Goal: Information Seeking & Learning: Learn about a topic

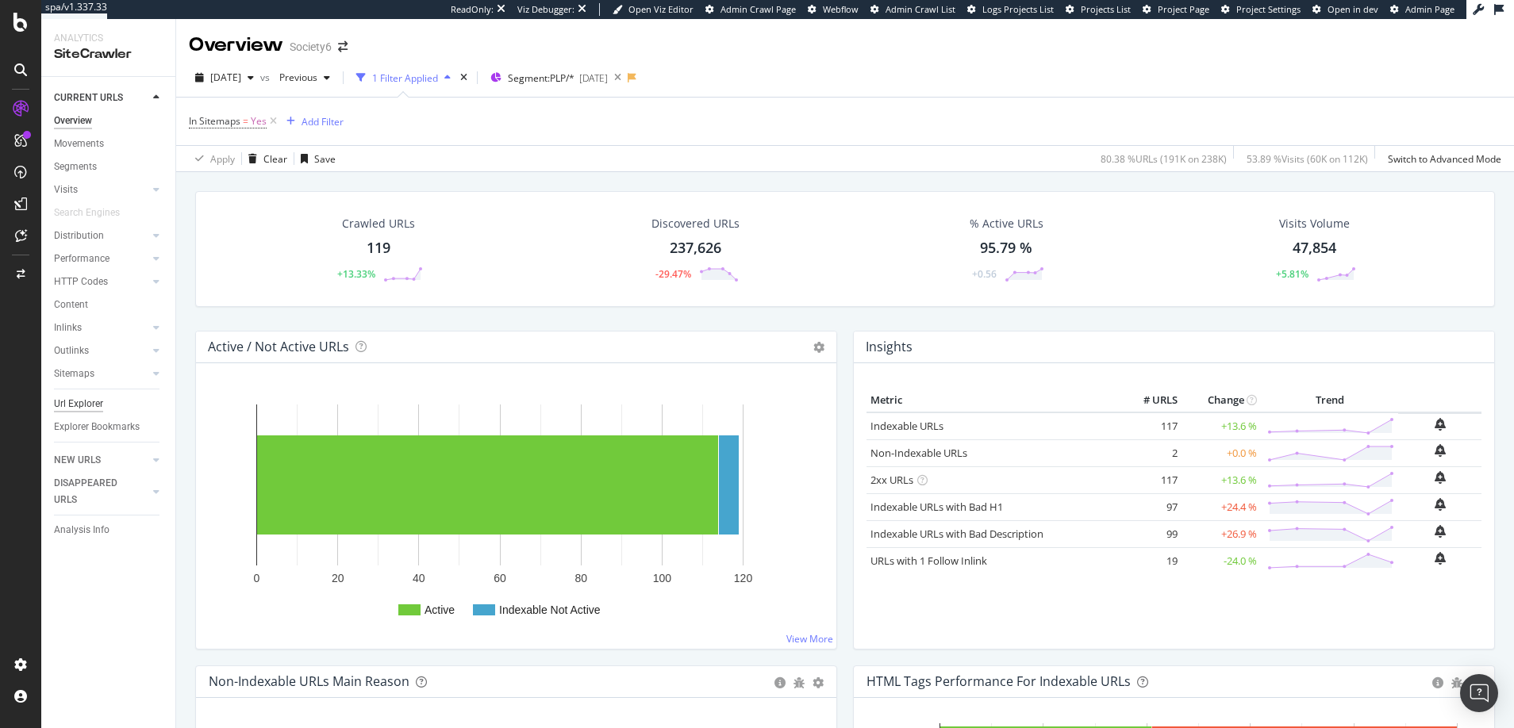
click at [81, 405] on div "Url Explorer" at bounding box center [78, 404] width 49 height 17
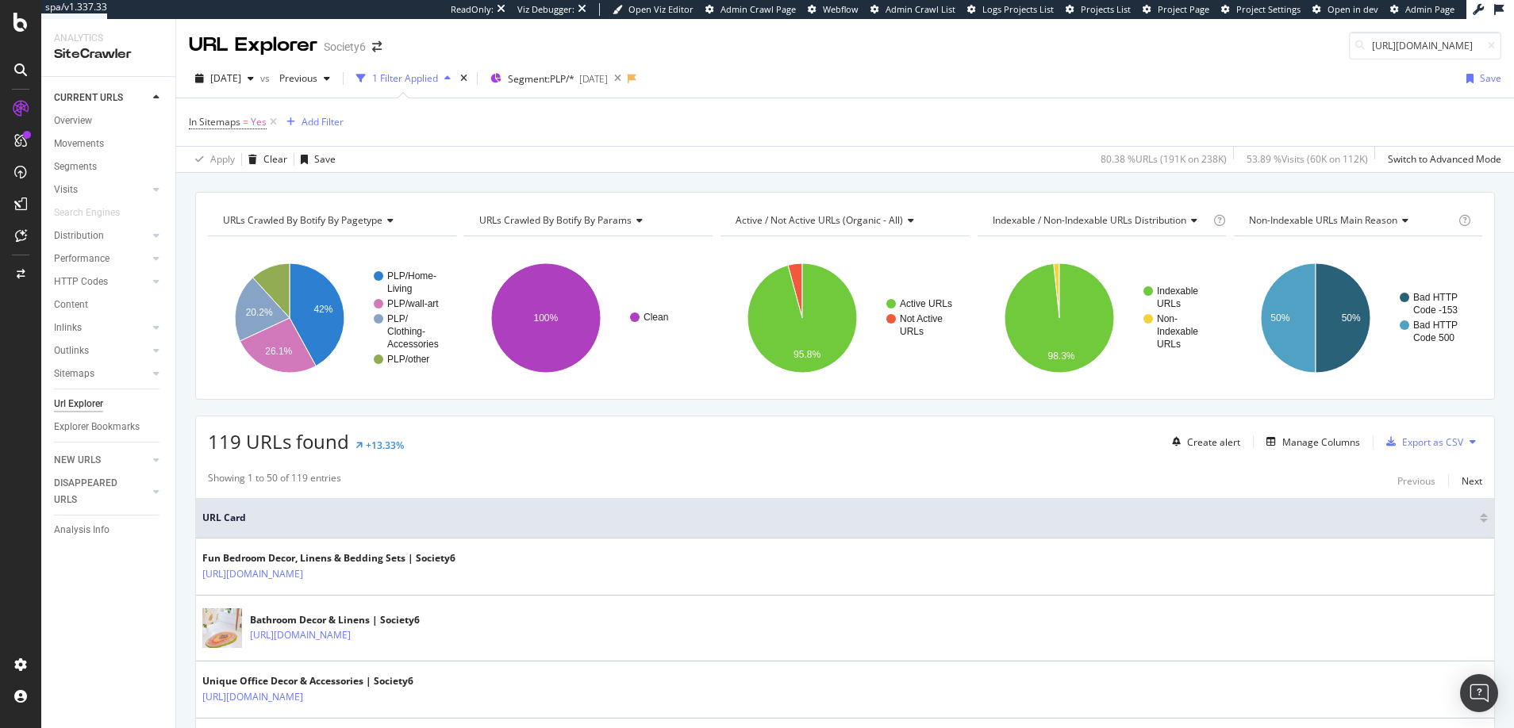
scroll to position [0, 163]
type input "https://society6.com/a/products/vintage-archives_collage-set"
click at [782, 48] on input "https://society6.com/a/products/vintage-archives_collage-set" at bounding box center [1425, 46] width 152 height 28
click at [782, 43] on icon at bounding box center [1490, 46] width 7 height 10
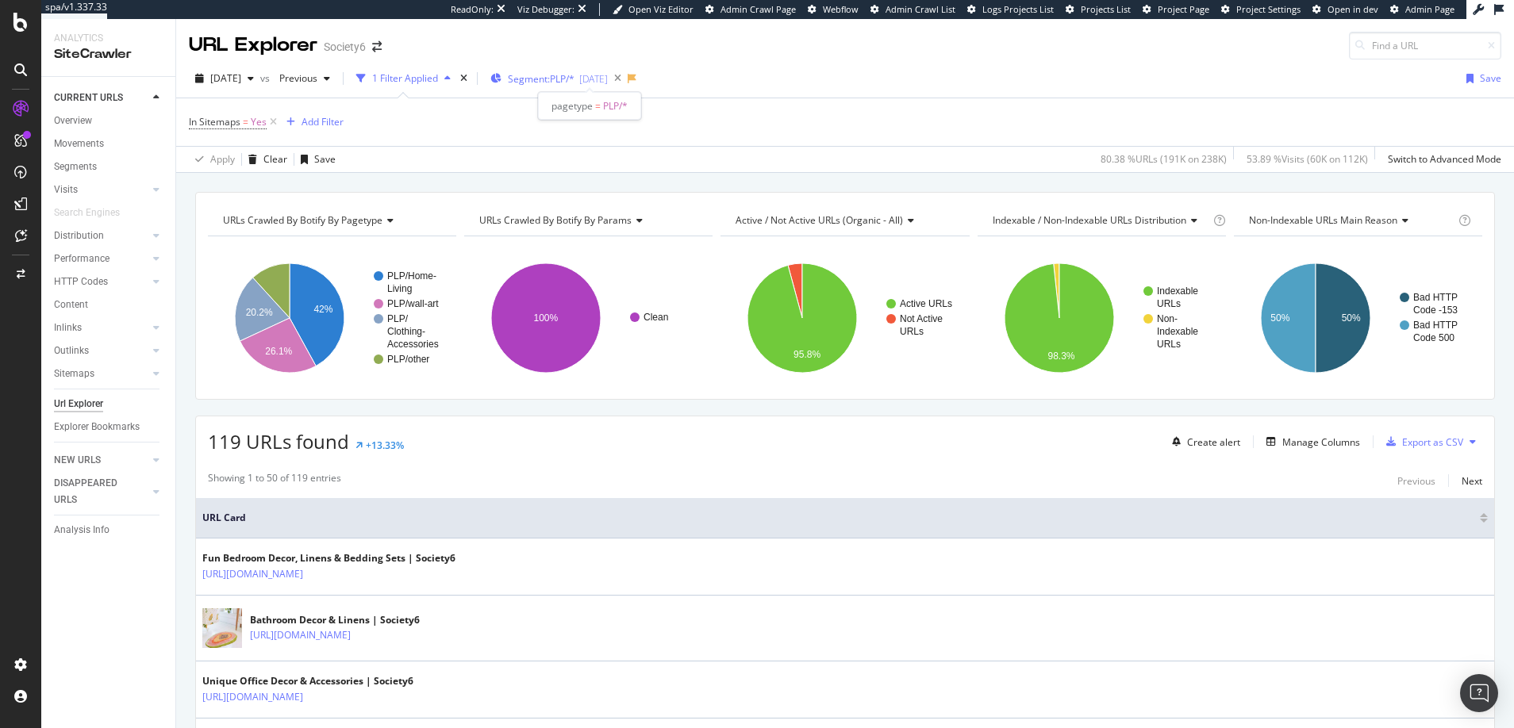
click at [570, 78] on span "Segment: PLP/*" at bounding box center [541, 78] width 67 height 13
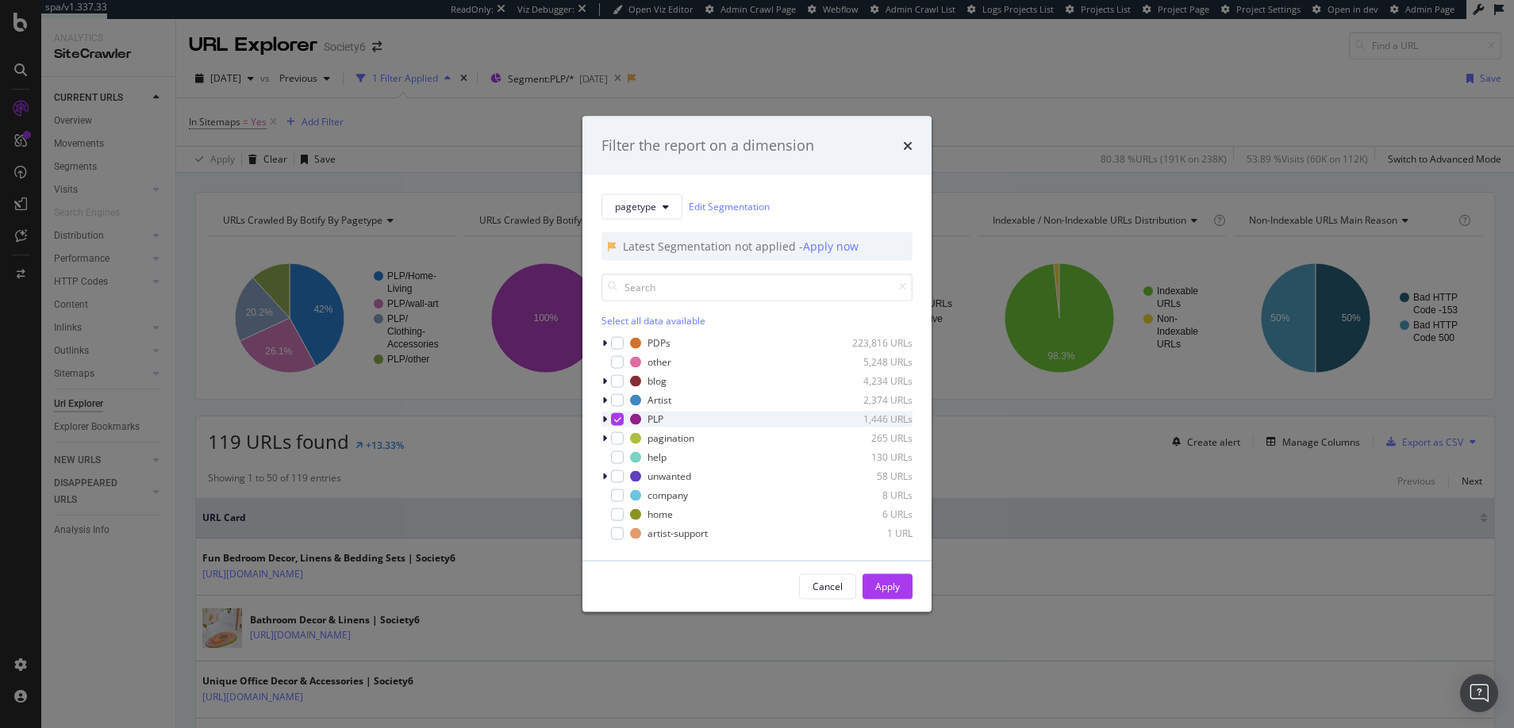
click at [618, 420] on icon "modal" at bounding box center [617, 419] width 7 height 8
click at [619, 340] on div "modal" at bounding box center [617, 342] width 13 height 13
click at [782, 583] on div "Apply" at bounding box center [887, 586] width 25 height 13
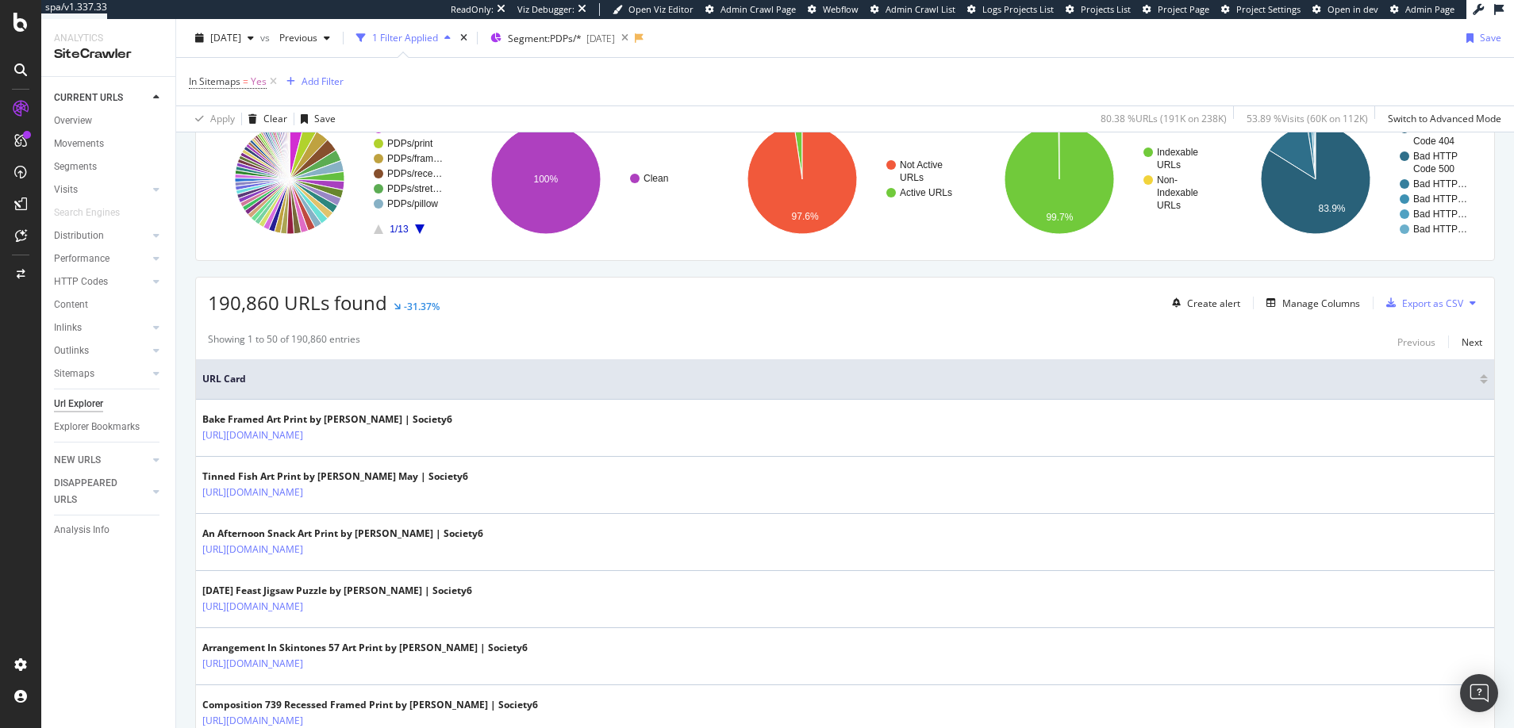
scroll to position [165, 0]
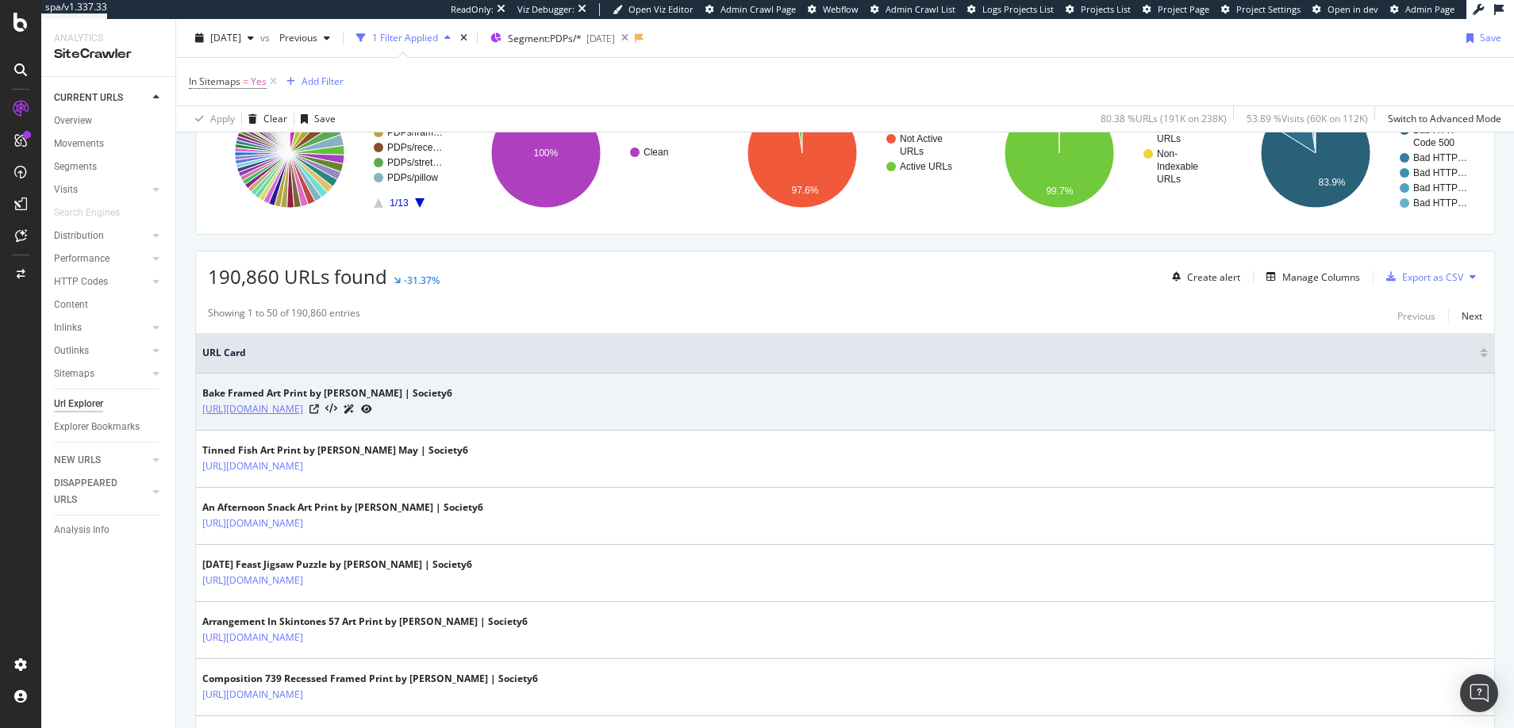
click at [303, 408] on link "https://society6.com/a/products/bake6111555_framed-print" at bounding box center [252, 409] width 101 height 16
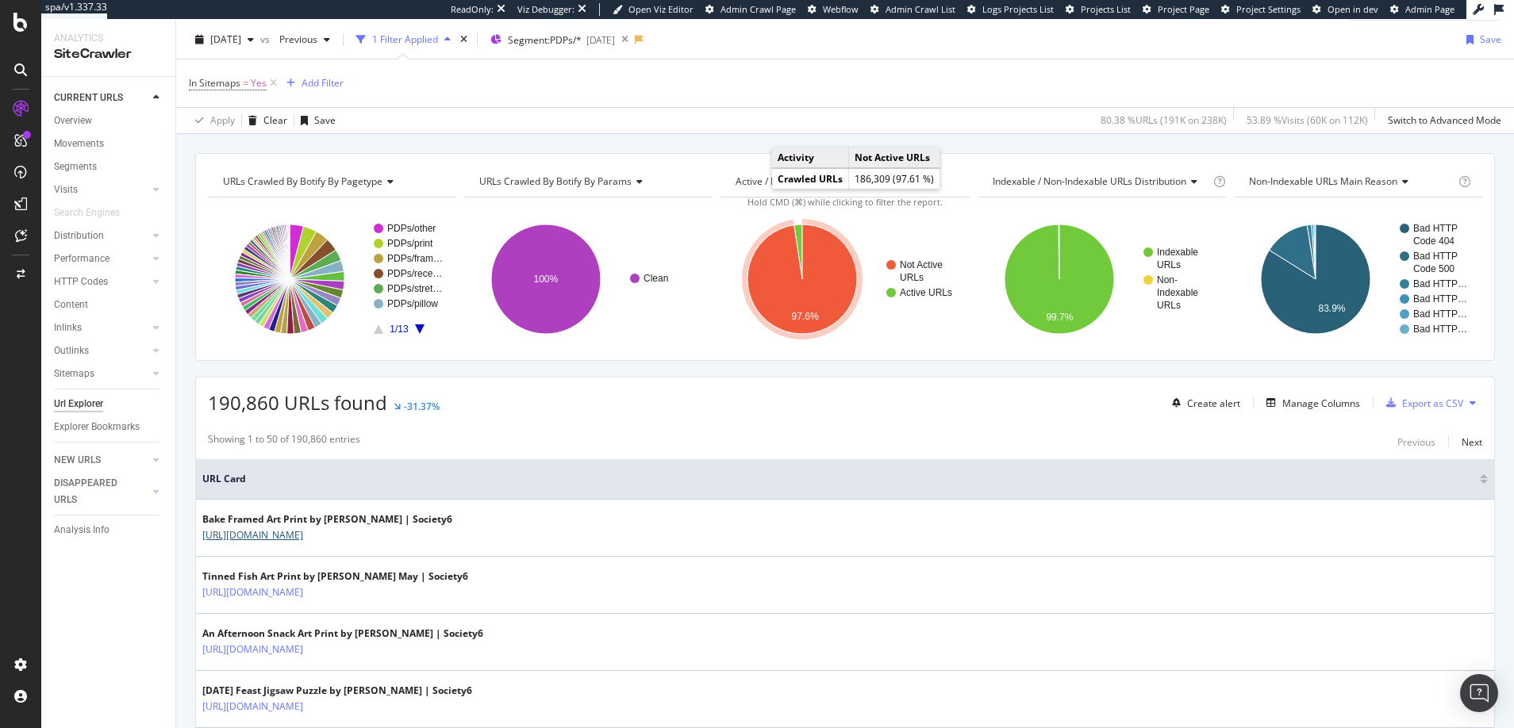
scroll to position [32, 0]
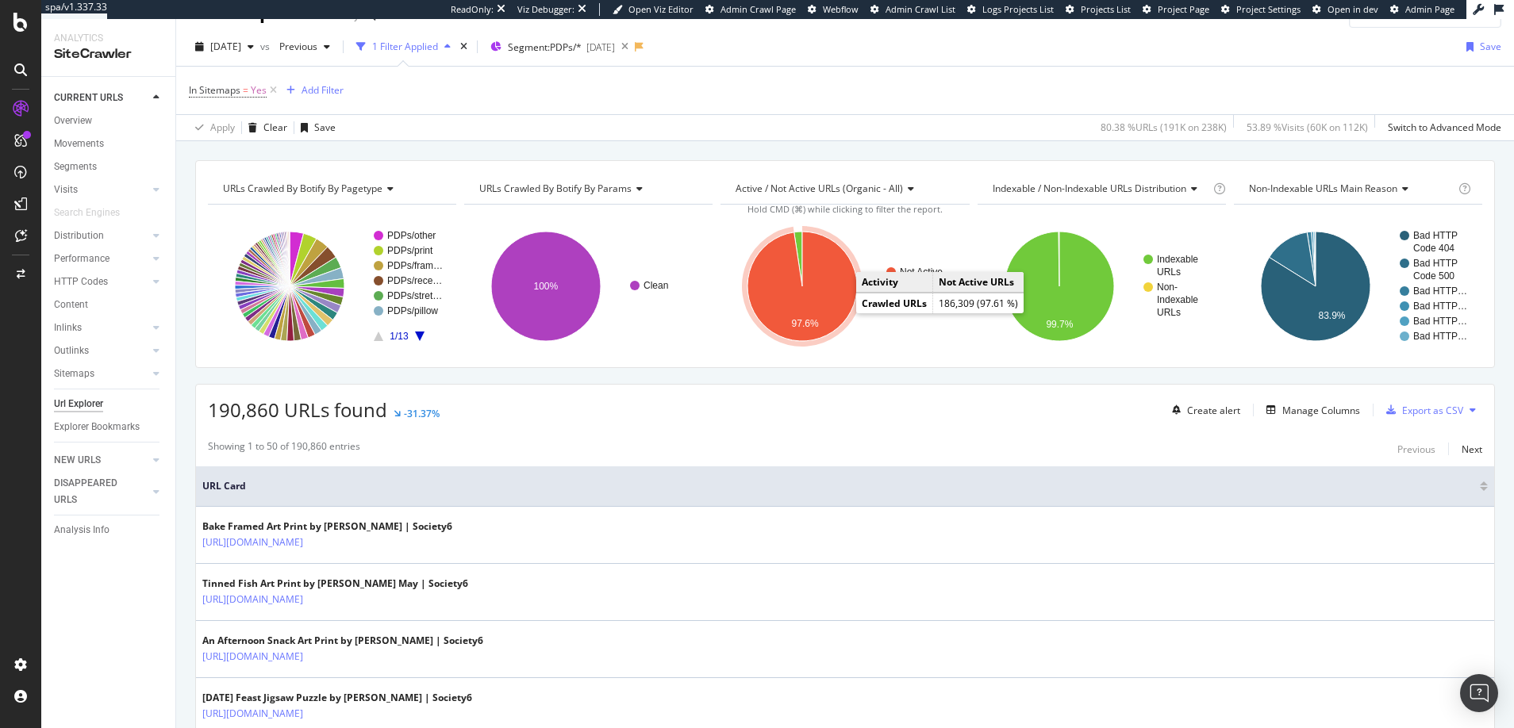
click at [782, 299] on icon "A chart." at bounding box center [801, 286] width 109 height 109
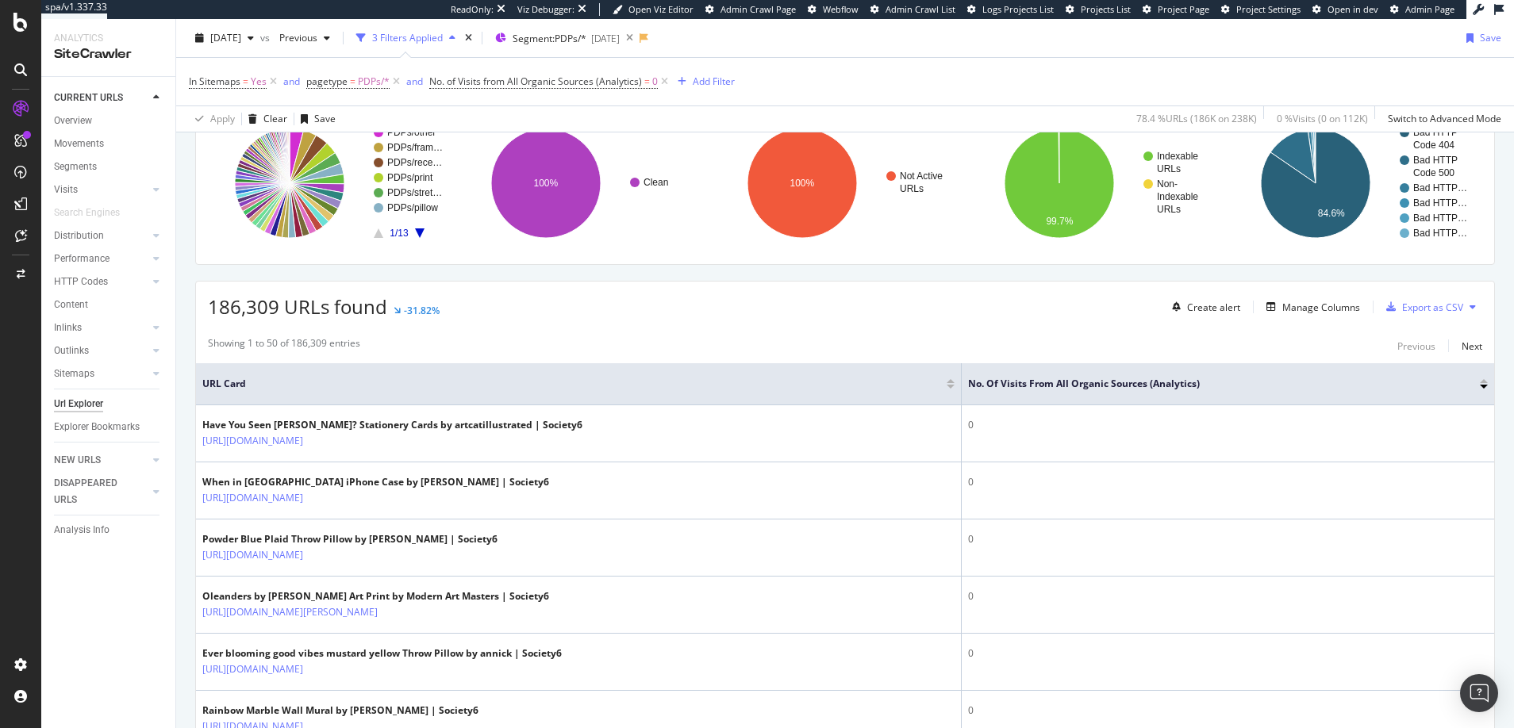
scroll to position [139, 0]
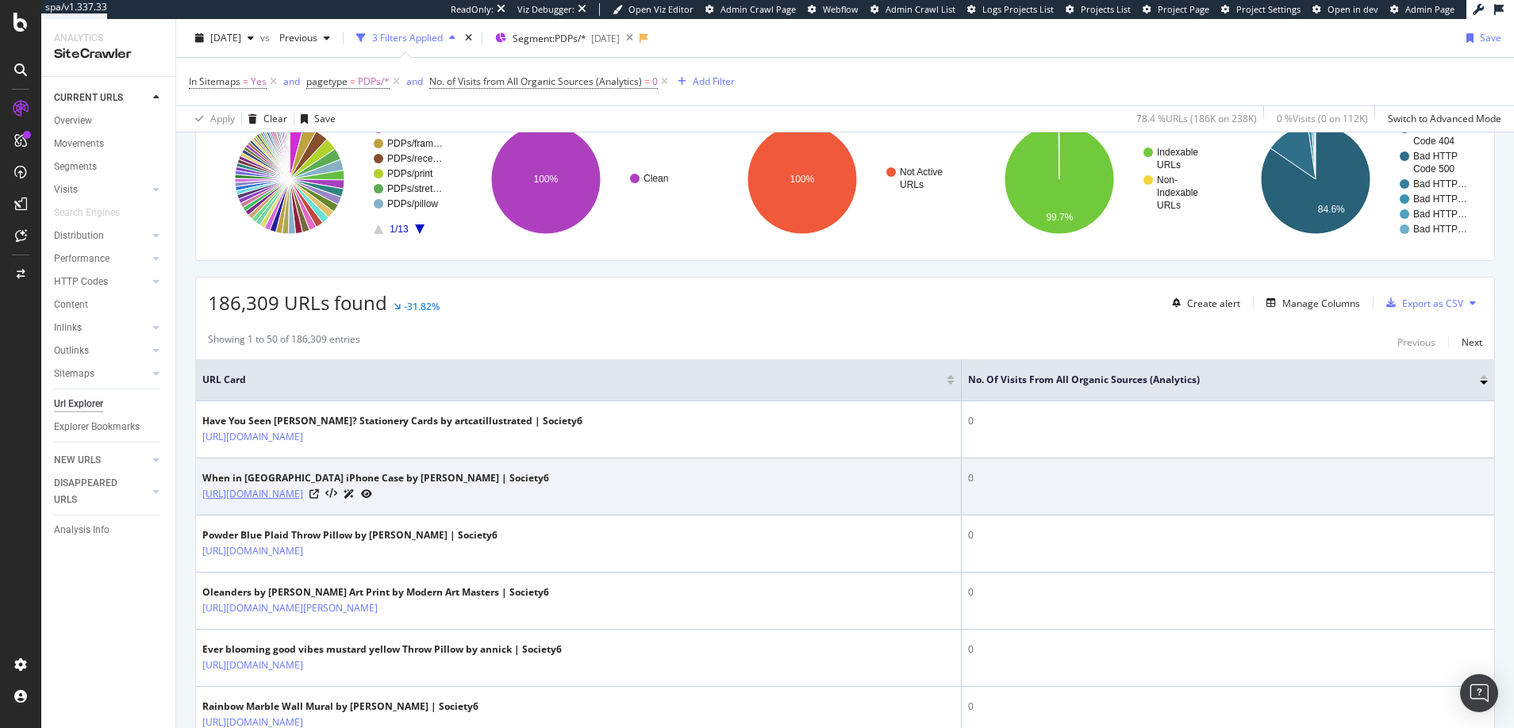
click at [303, 496] on link "https://society6.com/a/products/when-in-rome2072445_iphone-case" at bounding box center [252, 494] width 101 height 16
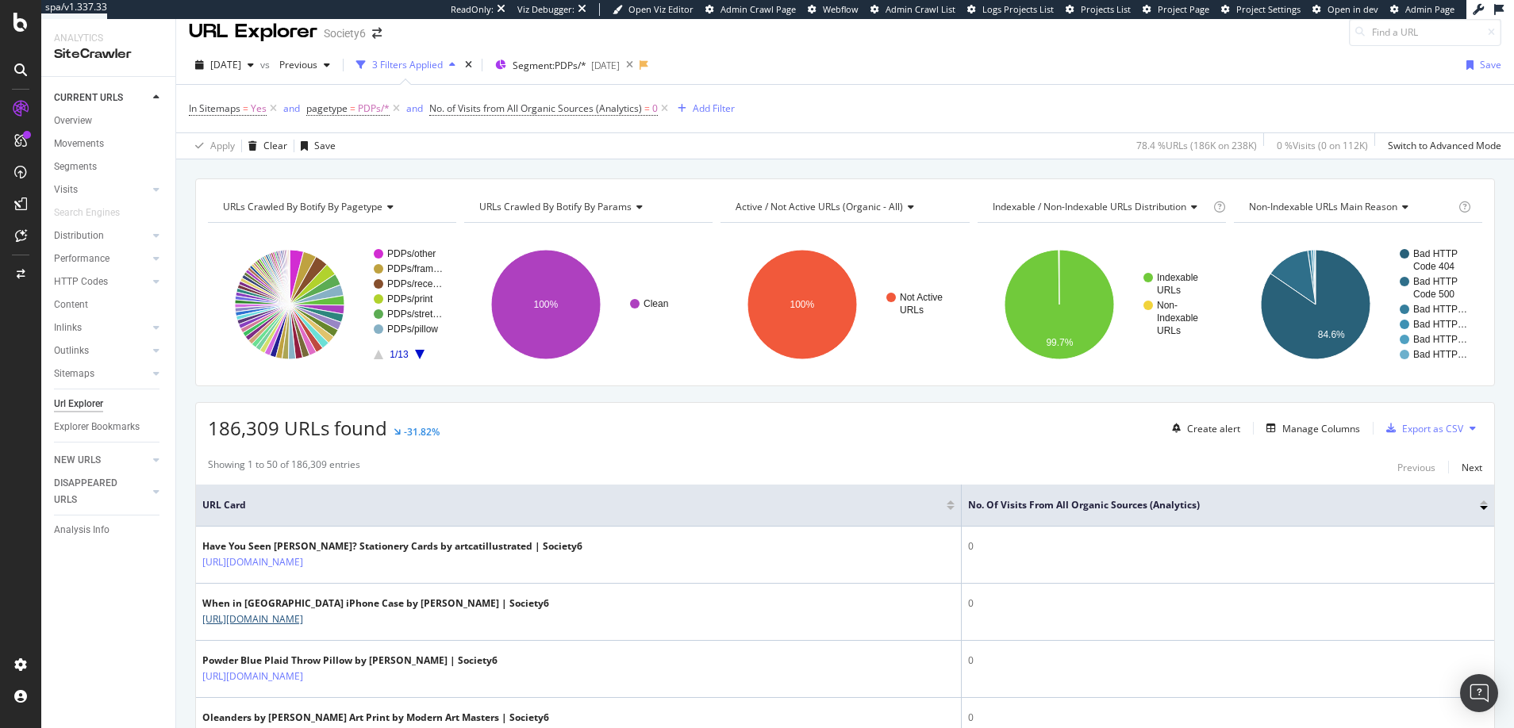
scroll to position [8, 0]
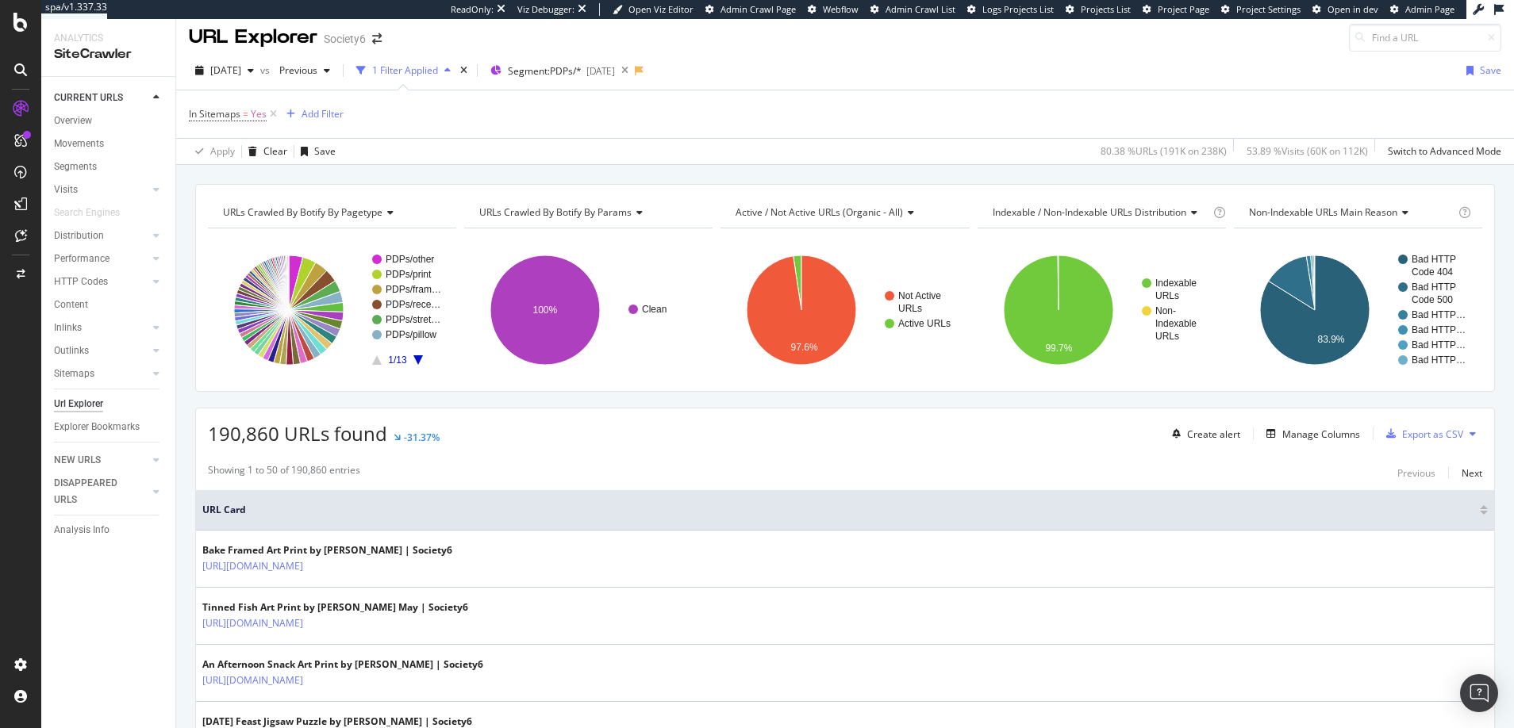
scroll to position [8, 0]
click at [775, 337] on icon "A chart." at bounding box center [801, 309] width 109 height 109
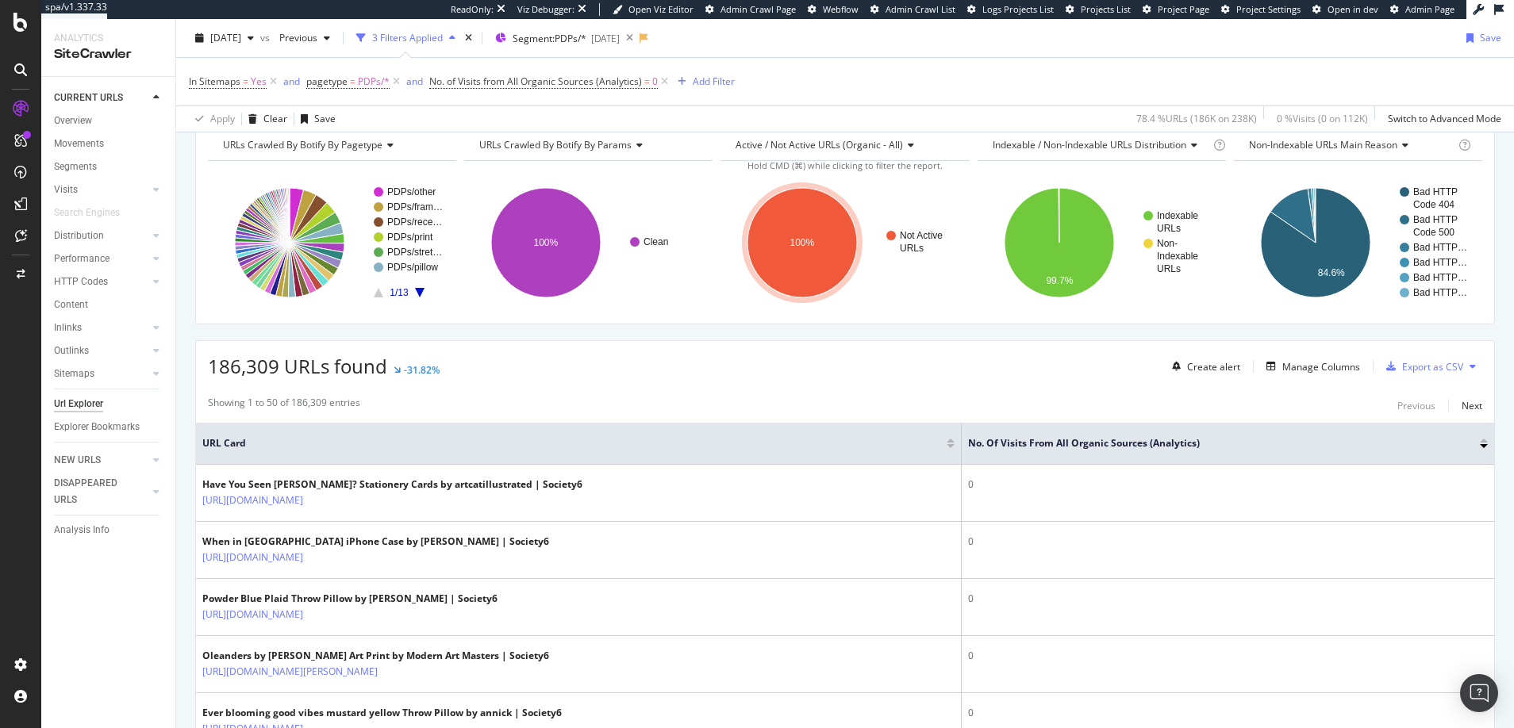
scroll to position [79, 0]
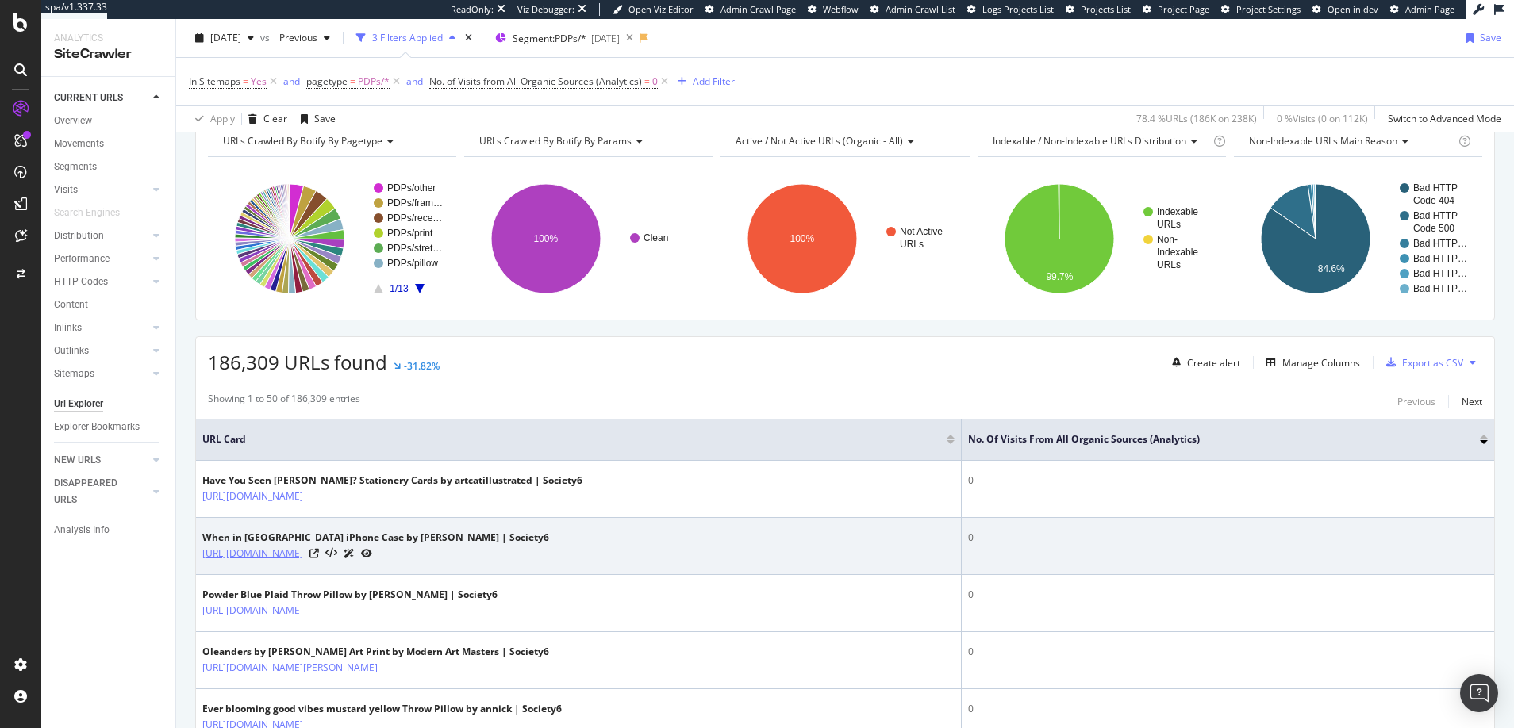
click at [303, 555] on link "https://society6.com/a/products/when-in-rome2072445_iphone-case" at bounding box center [252, 554] width 101 height 16
click at [303, 553] on link "https://society6.com/a/products/when-in-rome2072445_iphone-case" at bounding box center [252, 554] width 101 height 16
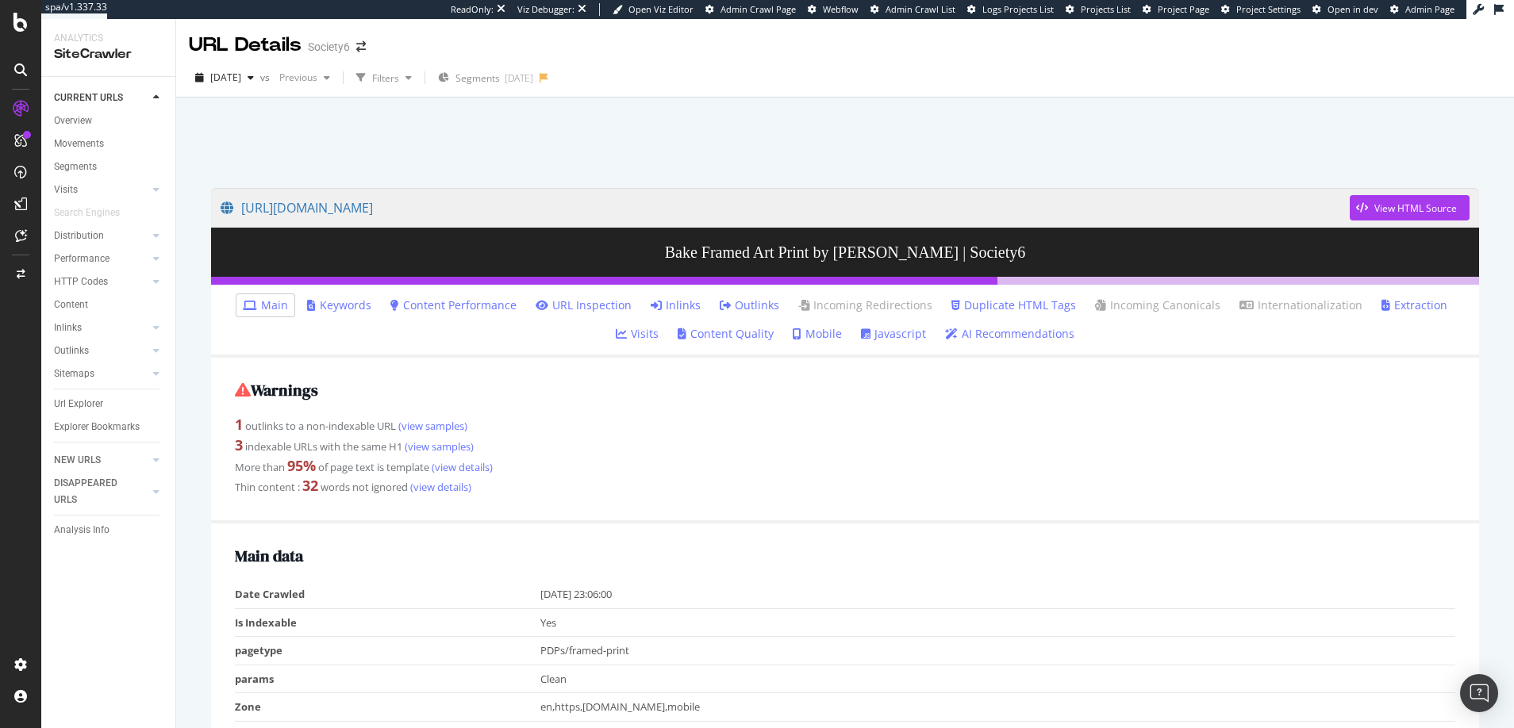
click at [892, 333] on link "Javascript" at bounding box center [893, 334] width 65 height 16
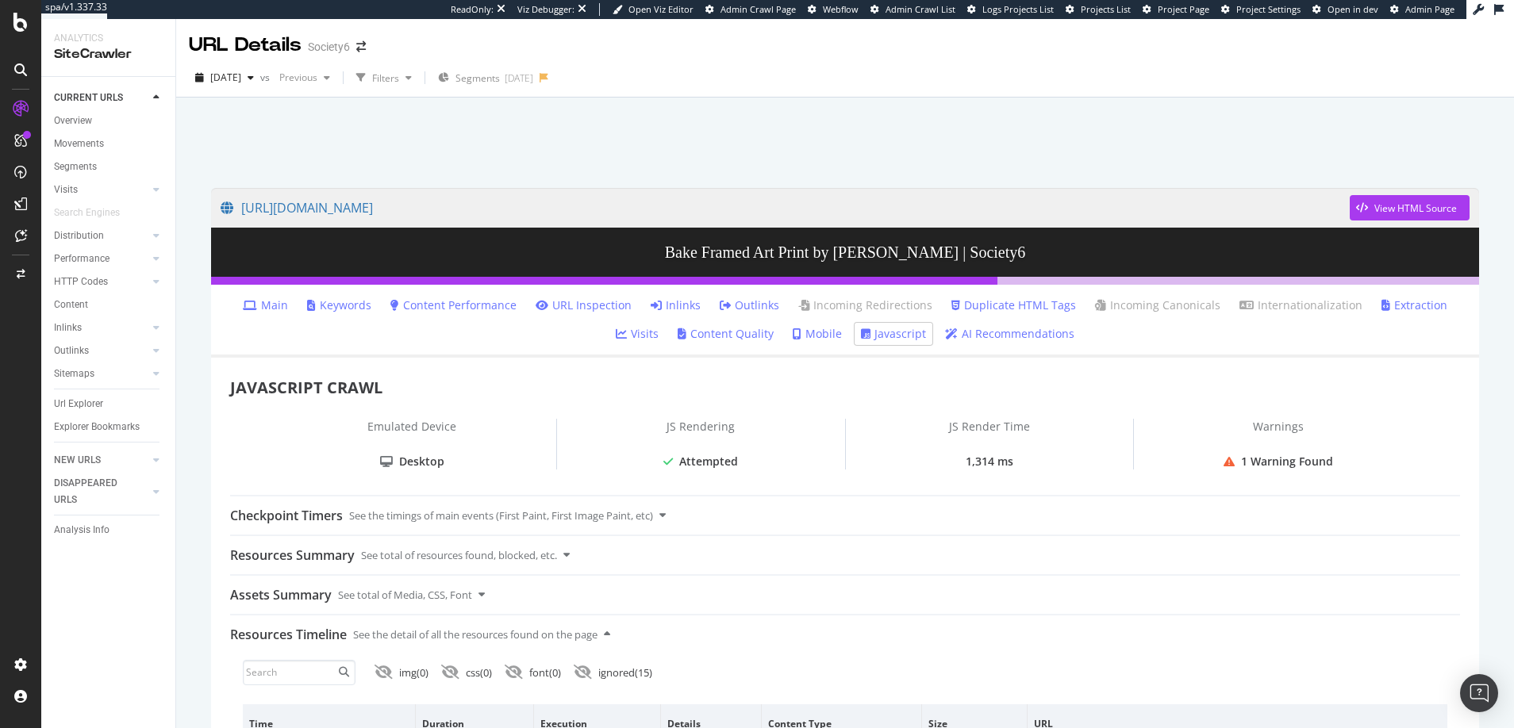
click at [646, 332] on link "Visits" at bounding box center [637, 334] width 43 height 16
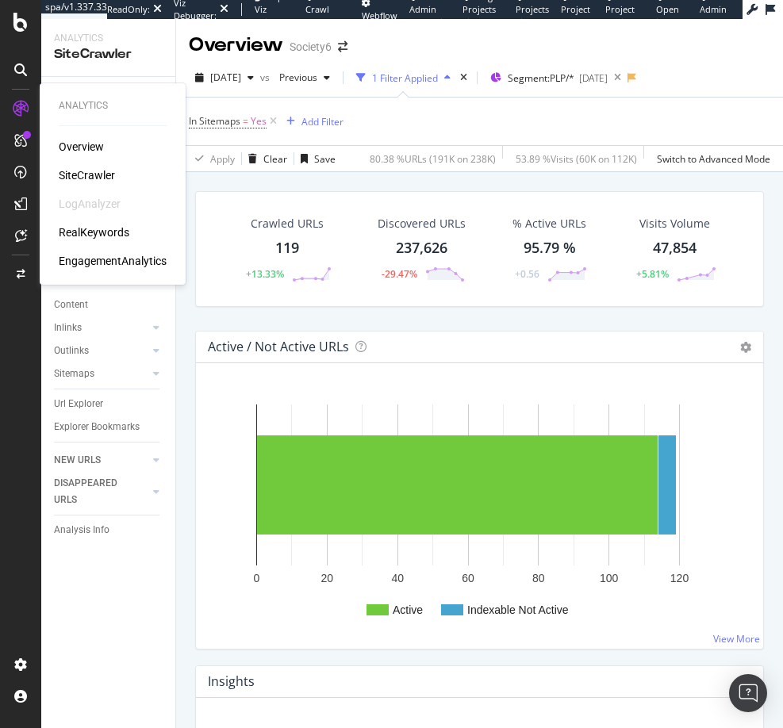
click at [100, 231] on div "RealKeywords" at bounding box center [94, 233] width 71 height 16
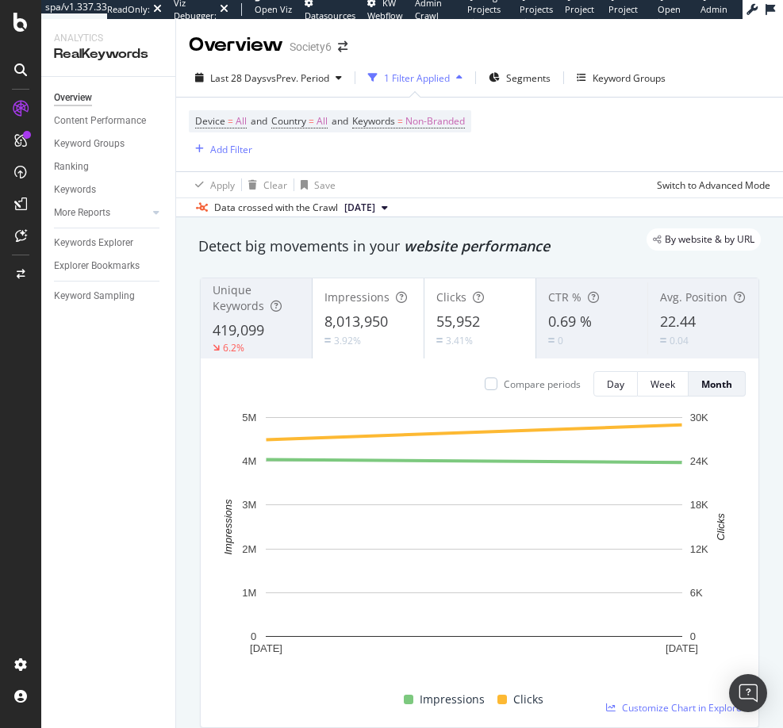
click at [17, 68] on icon at bounding box center [20, 69] width 13 height 13
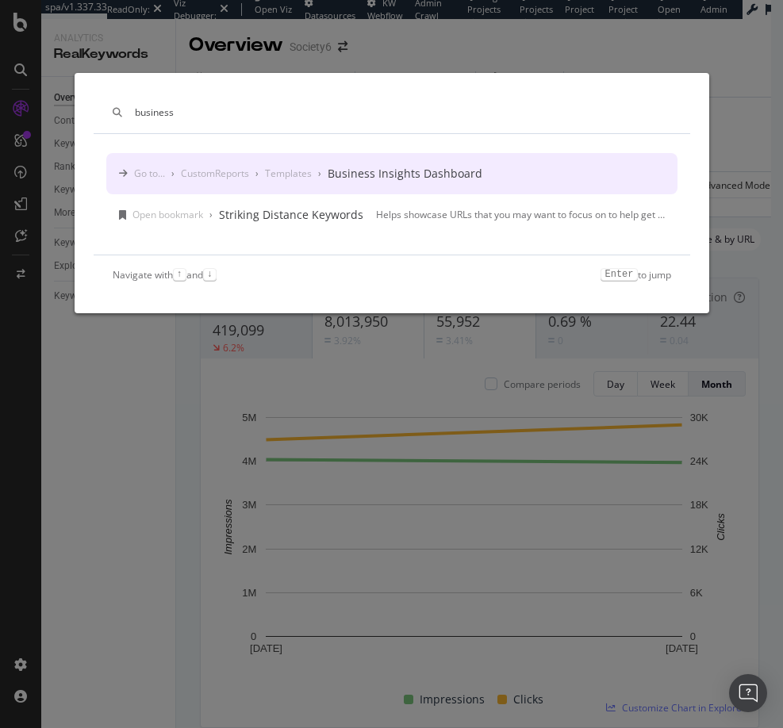
type input "business"
click at [391, 173] on div "Business Insights Dashboard" at bounding box center [405, 174] width 155 height 16
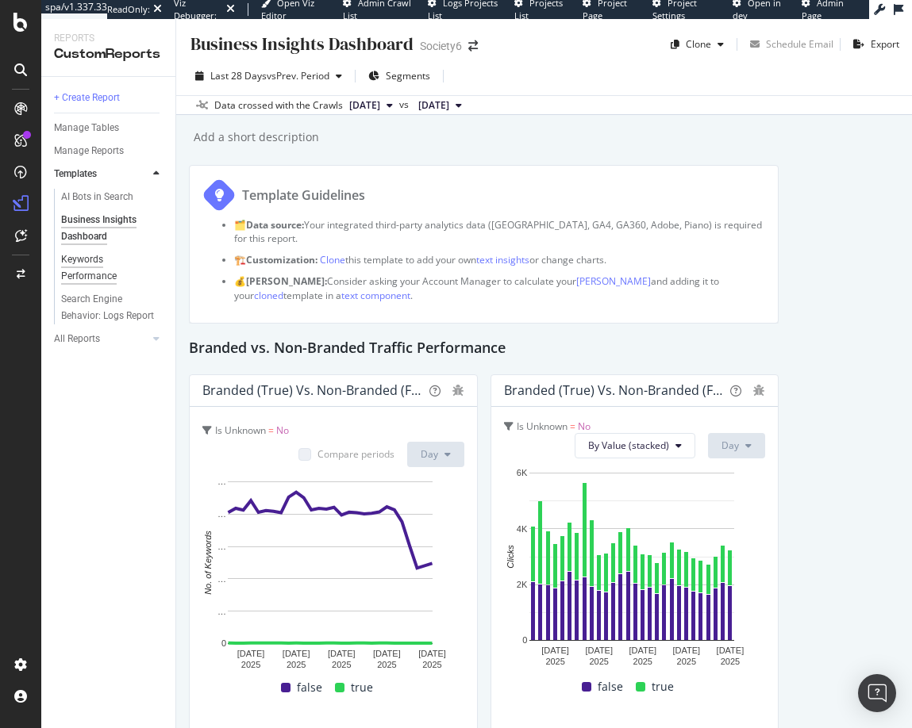
click at [82, 259] on div "Keywords Performance" at bounding box center [105, 267] width 89 height 33
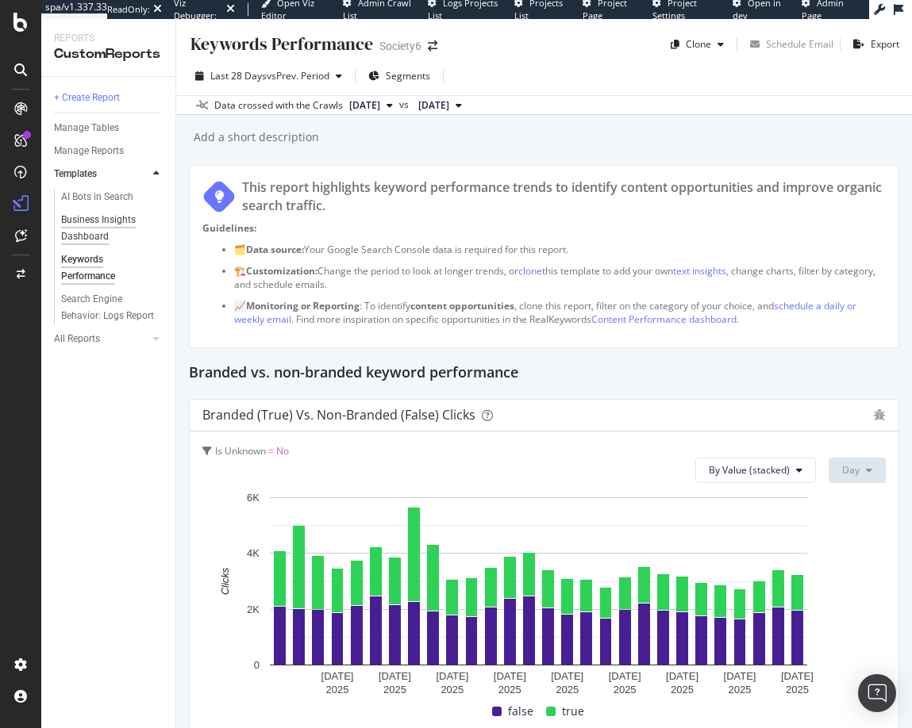
click at [83, 219] on div "Business Insights Dashboard" at bounding box center [106, 228] width 91 height 33
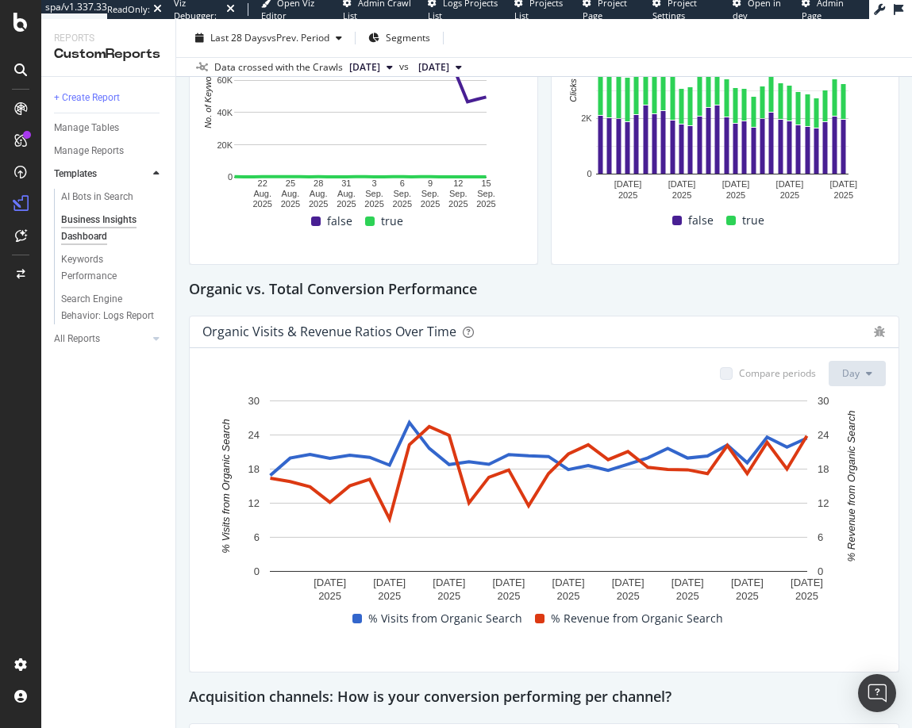
scroll to position [454, 0]
click at [87, 278] on div "Keywords Performance" at bounding box center [105, 267] width 89 height 33
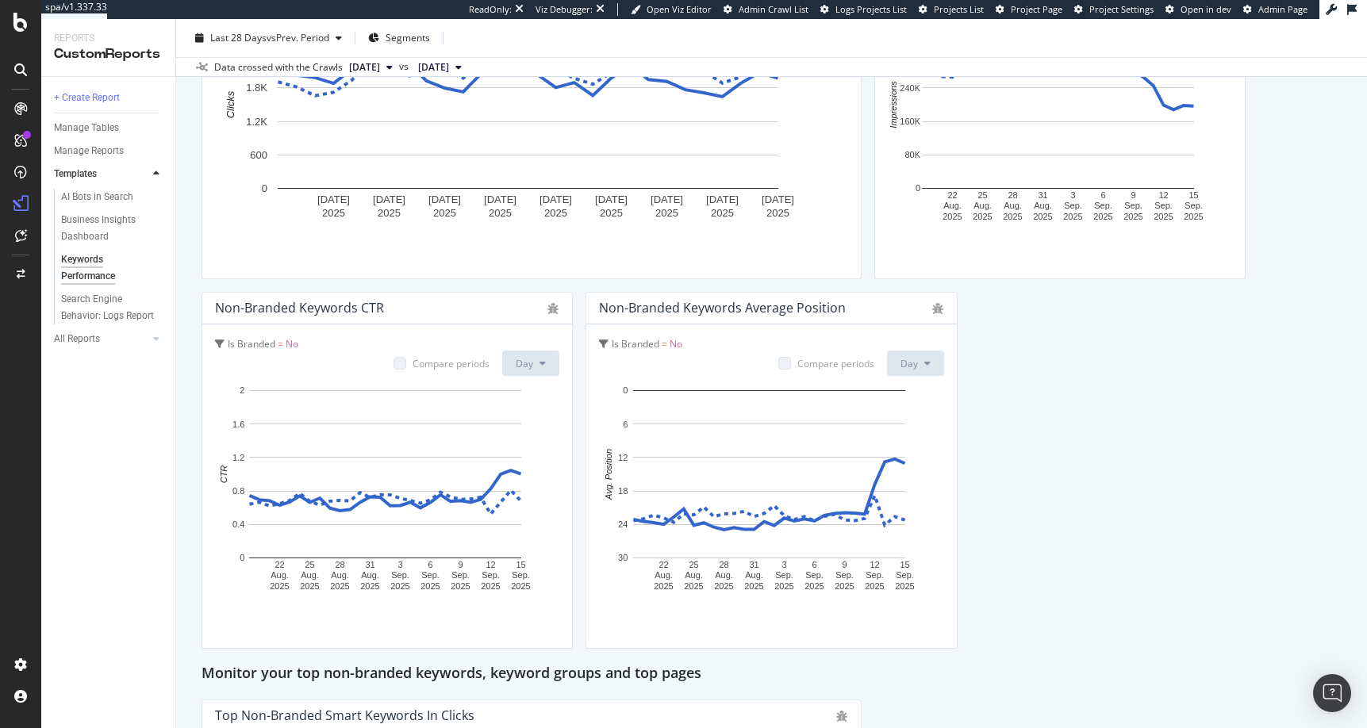
scroll to position [1047, 0]
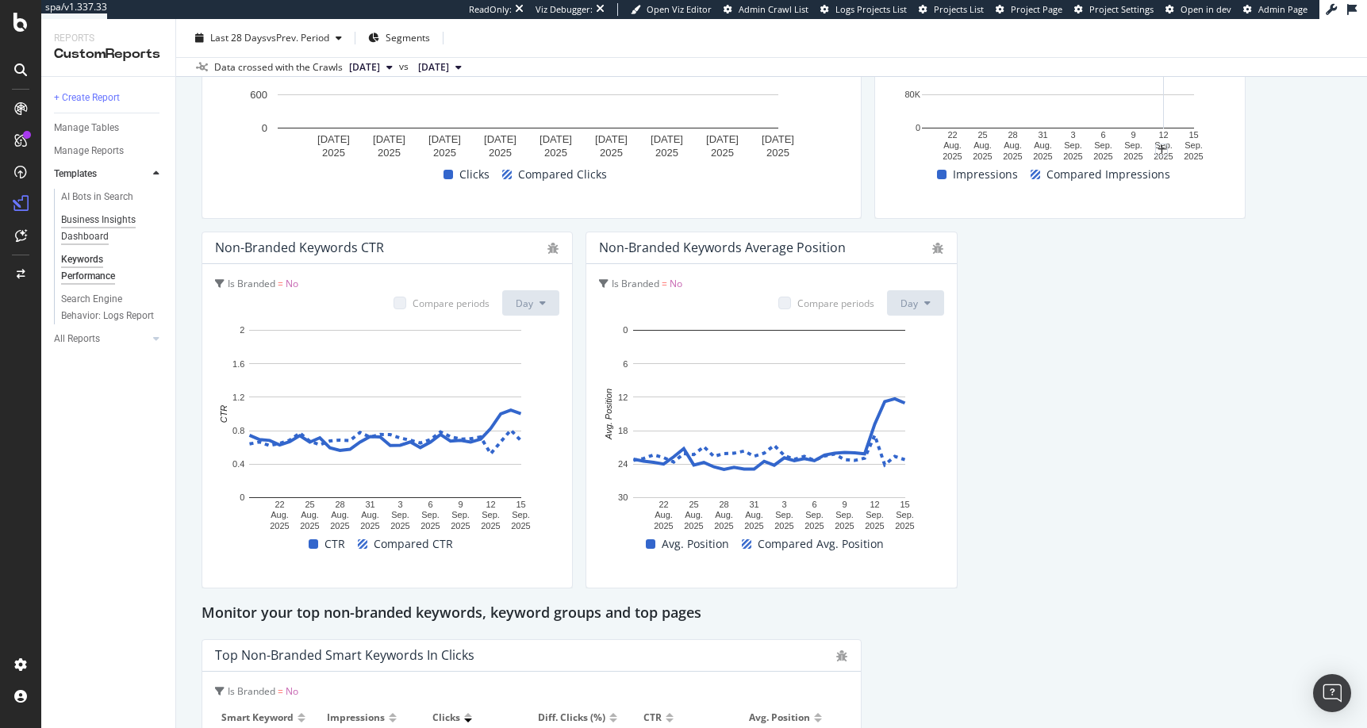
click at [86, 220] on div "Business Insights Dashboard" at bounding box center [106, 228] width 91 height 33
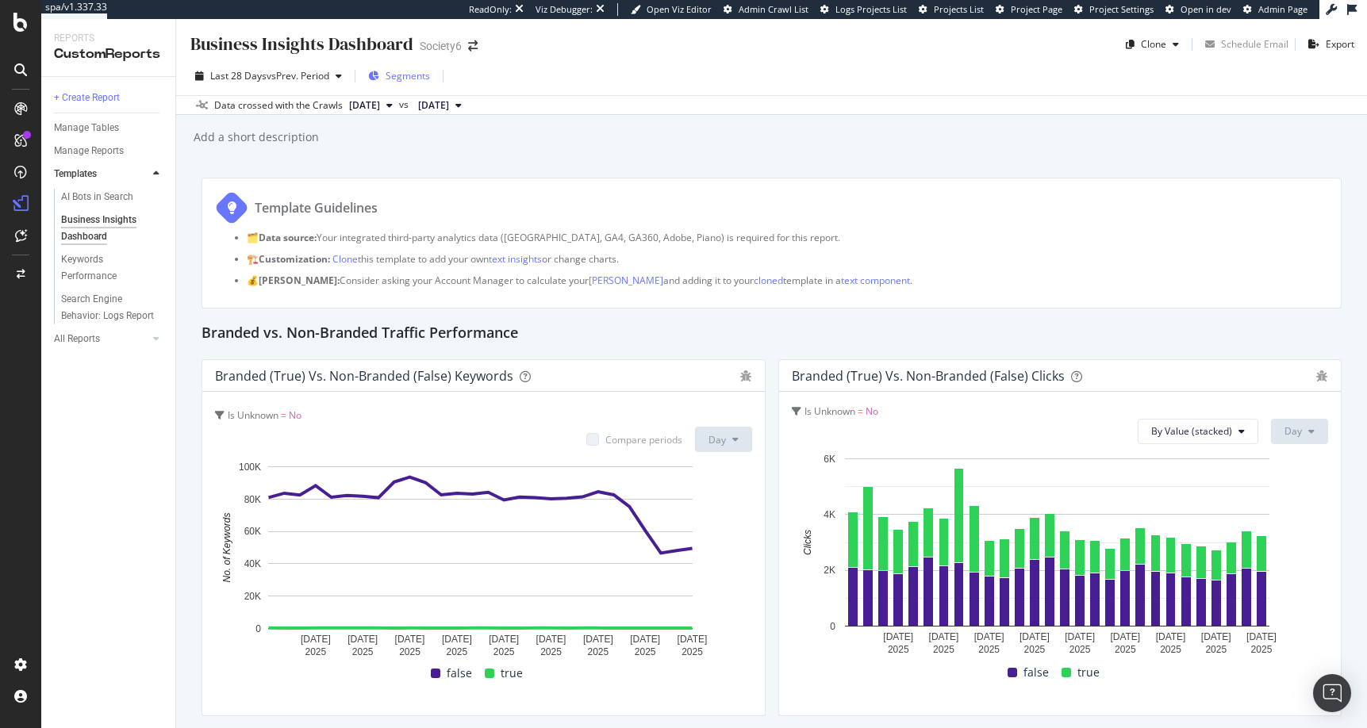
click at [404, 76] on span "Segments" at bounding box center [408, 75] width 44 height 13
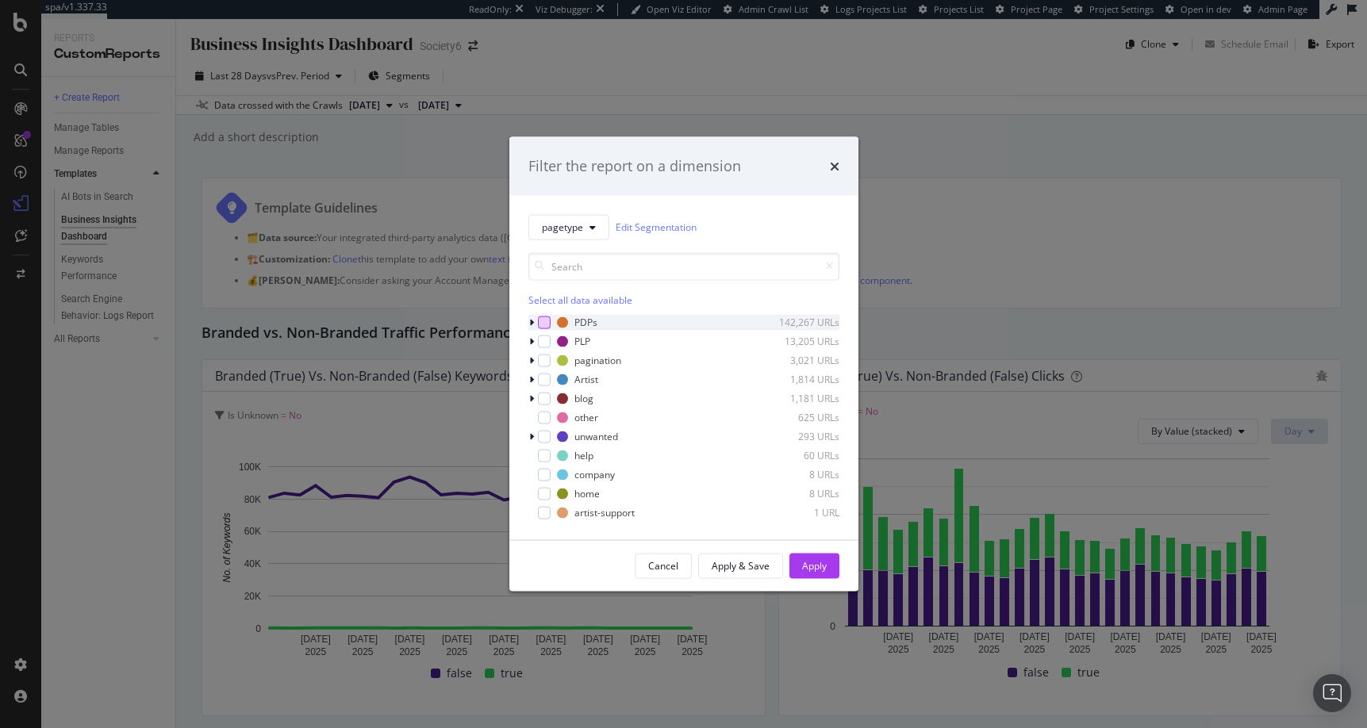
click at [545, 318] on div "modal" at bounding box center [544, 322] width 13 height 13
click at [782, 561] on div "Apply" at bounding box center [814, 565] width 25 height 13
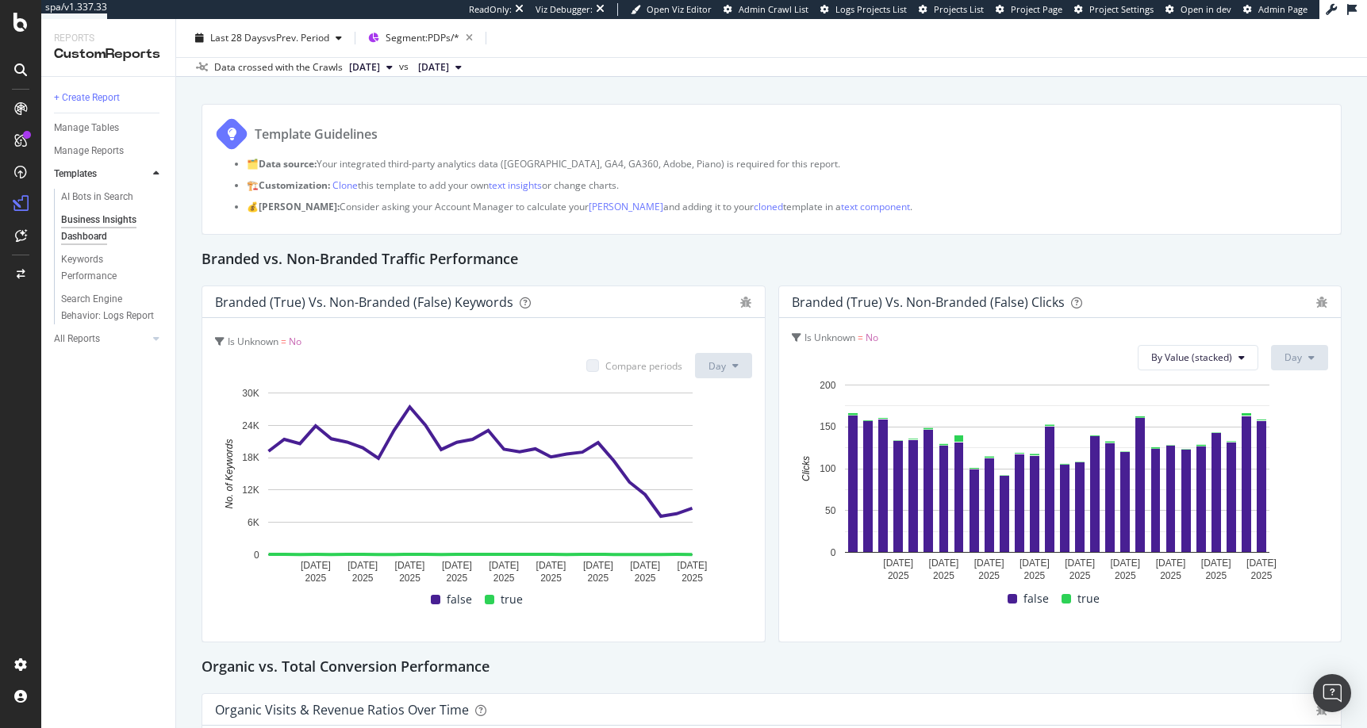
scroll to position [83, 0]
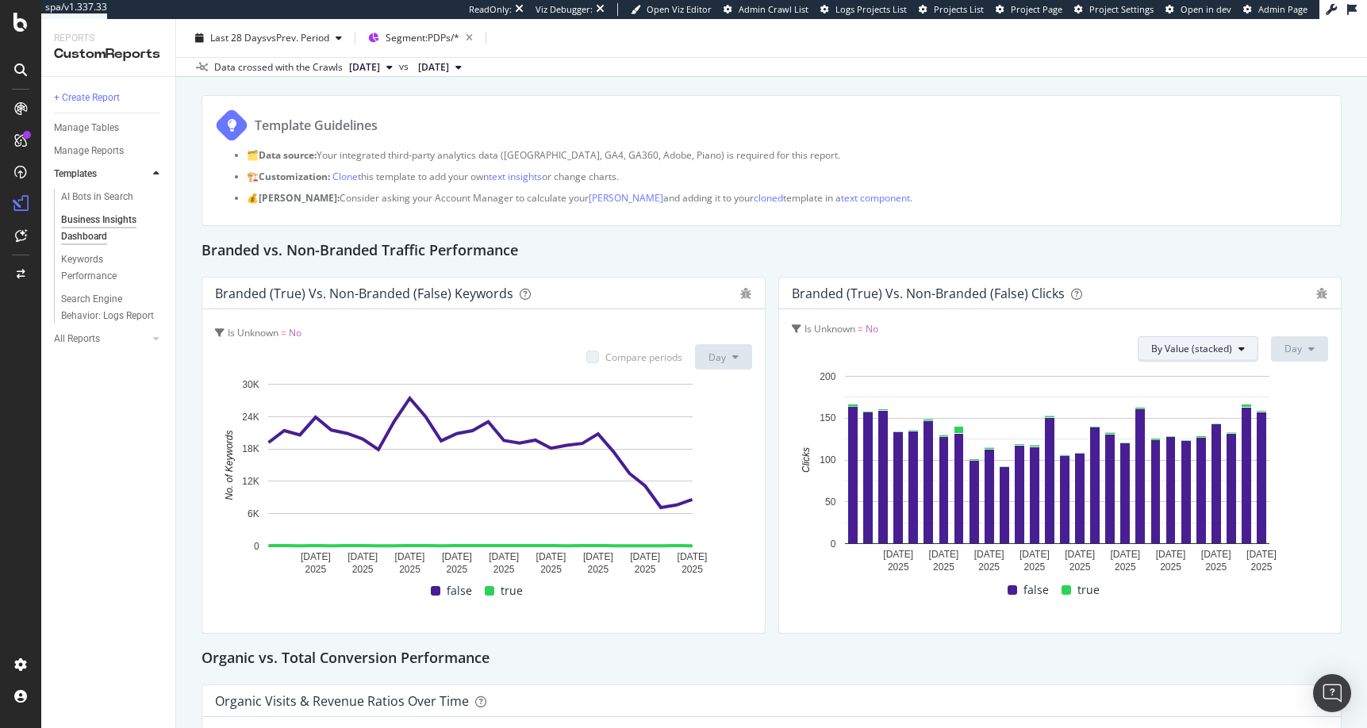
click at [782, 347] on span "By Value (stacked)" at bounding box center [1191, 348] width 81 height 13
click at [782, 379] on span "By Value" at bounding box center [1195, 381] width 107 height 14
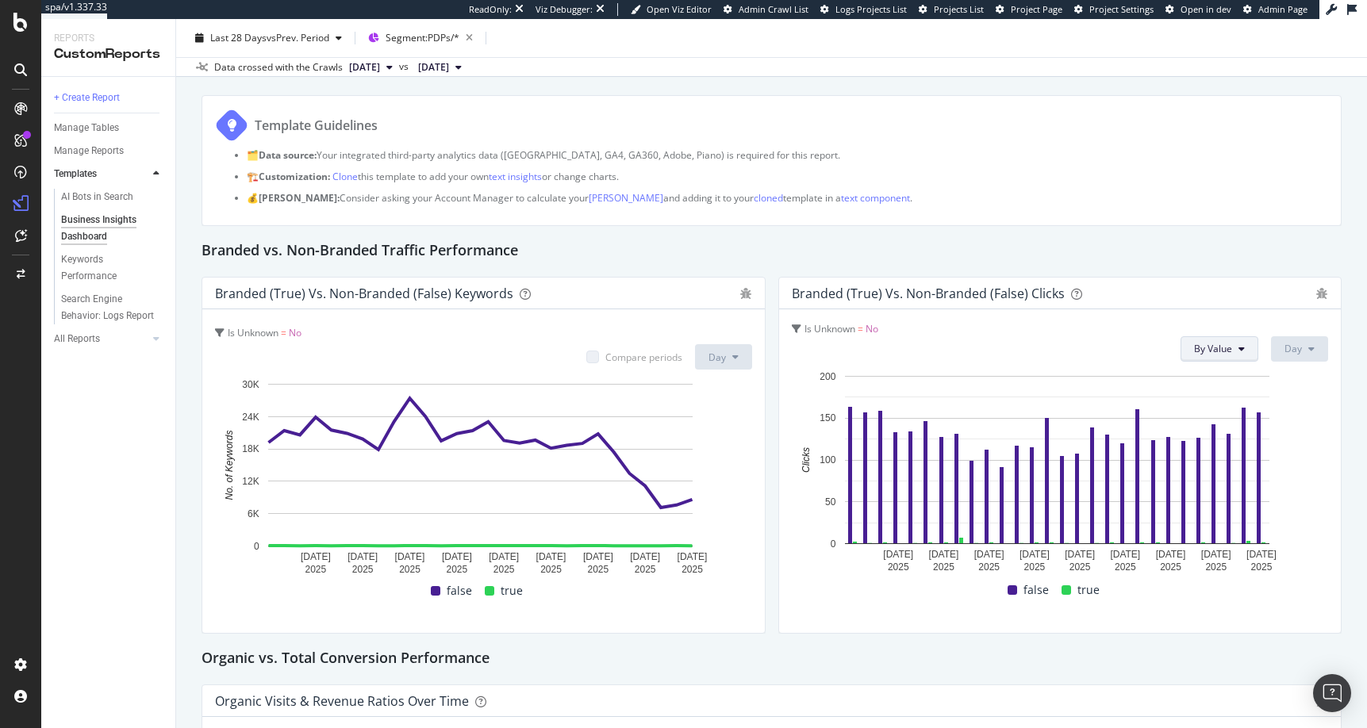
click at [782, 348] on span "By Value" at bounding box center [1213, 348] width 38 height 13
click at [782, 439] on span "By Percentage (stacked)" at bounding box center [1237, 439] width 107 height 14
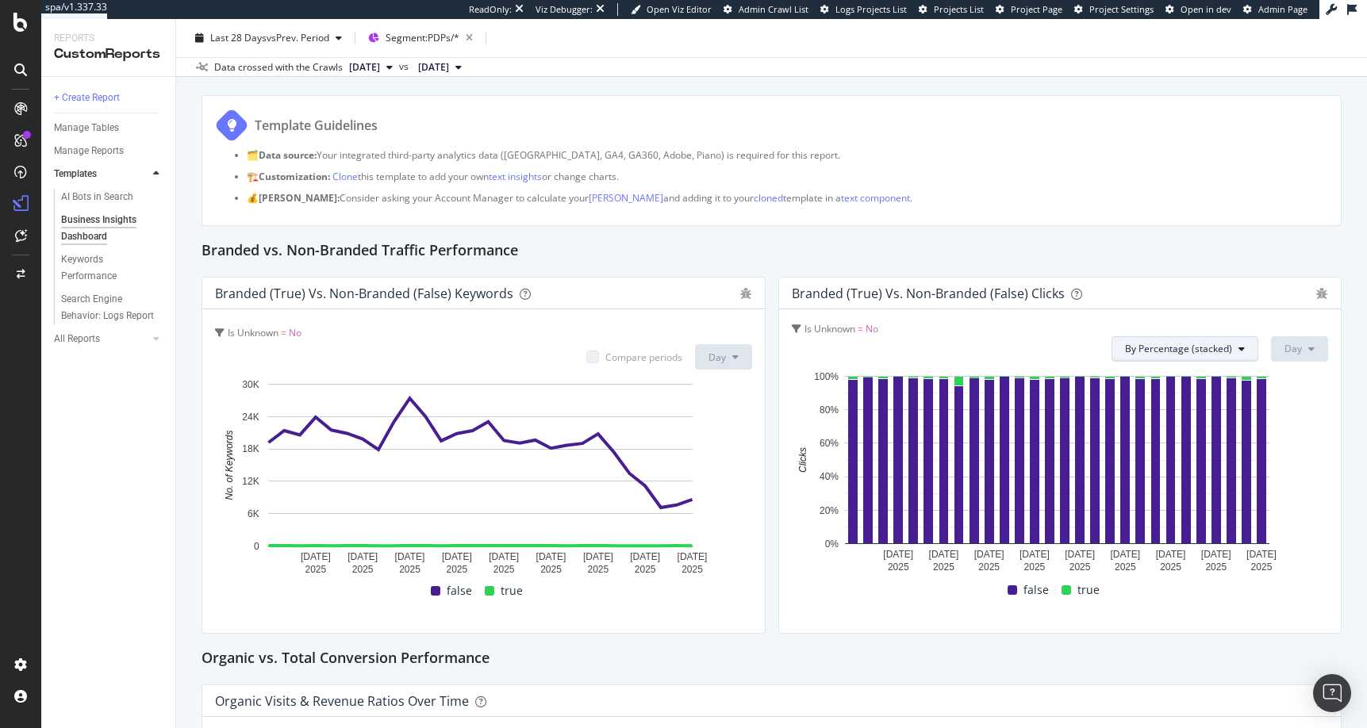
click at [782, 350] on span "By Percentage (stacked)" at bounding box center [1178, 348] width 107 height 13
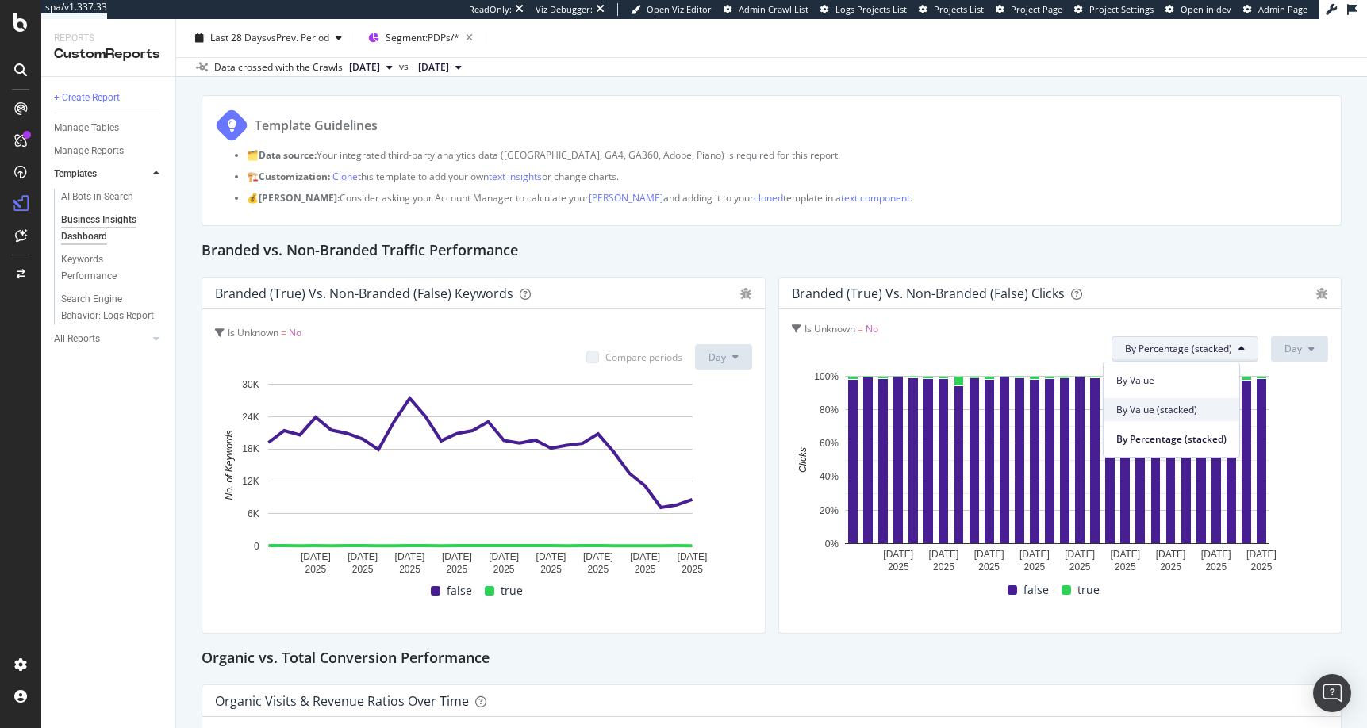
click at [782, 411] on span "By Value (stacked)" at bounding box center [1171, 410] width 110 height 14
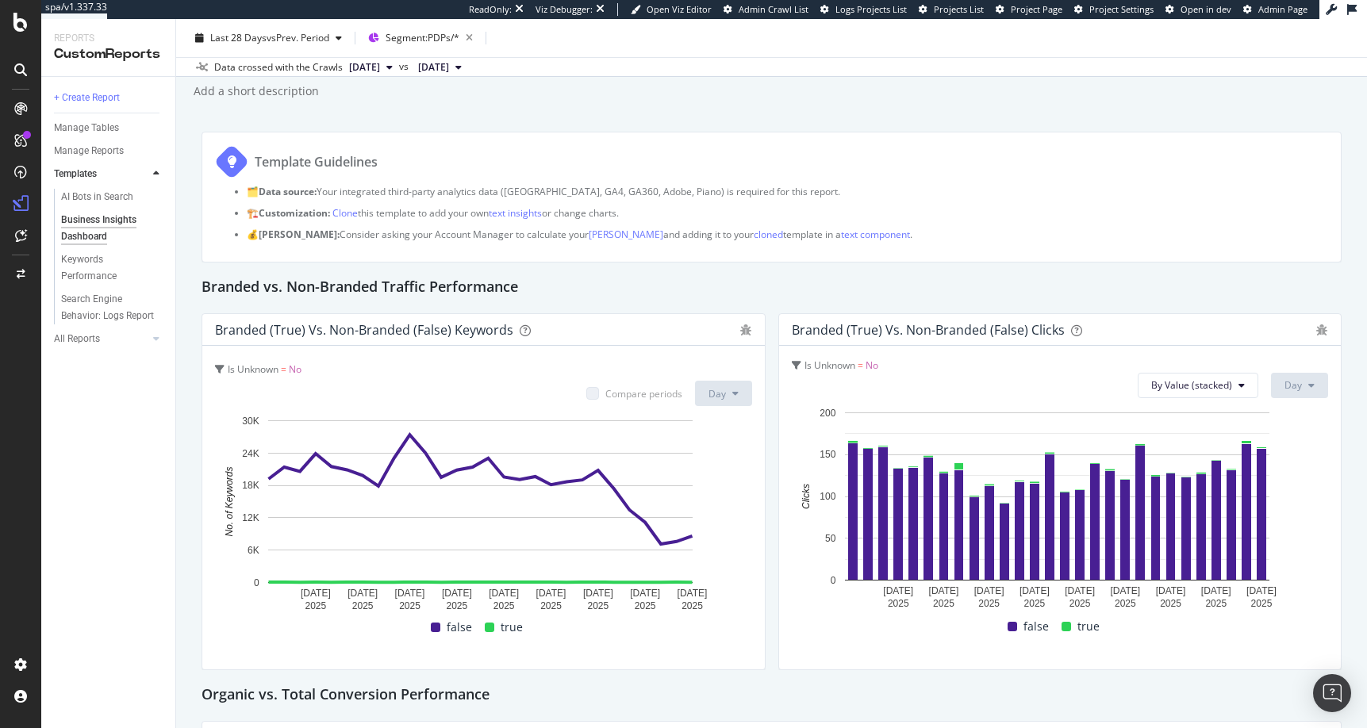
scroll to position [44, 0]
click at [440, 37] on span "Segment: PDPs/*" at bounding box center [423, 37] width 74 height 13
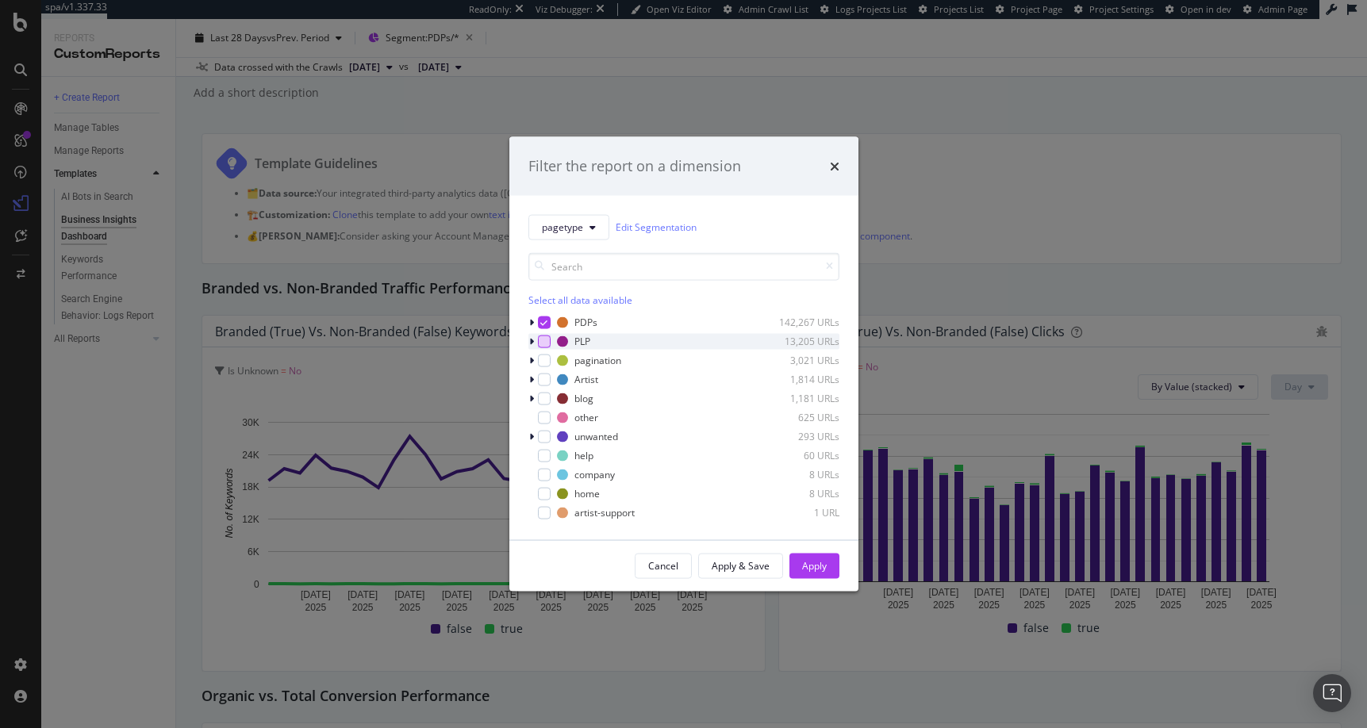
click at [544, 340] on div "modal" at bounding box center [544, 341] width 13 height 13
click at [544, 324] on icon "modal" at bounding box center [543, 322] width 7 height 8
click at [782, 562] on div "Apply" at bounding box center [814, 565] width 25 height 13
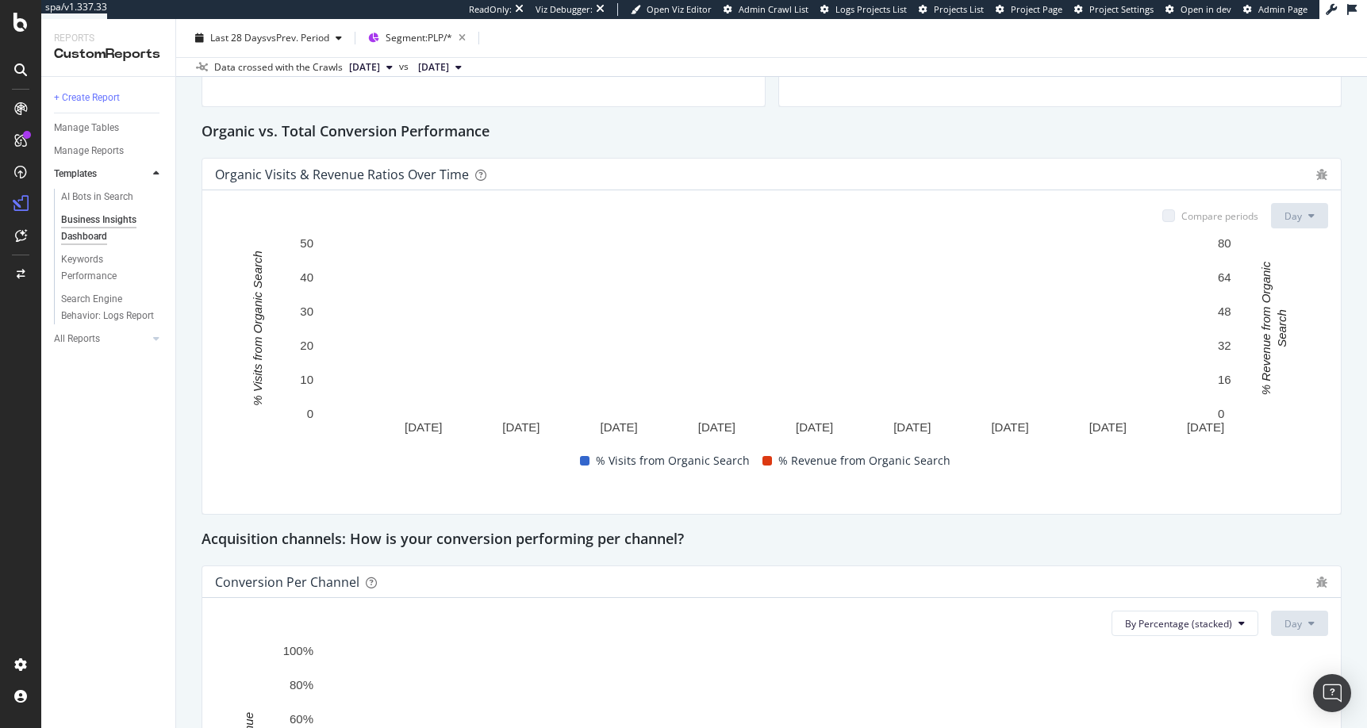
scroll to position [574, 0]
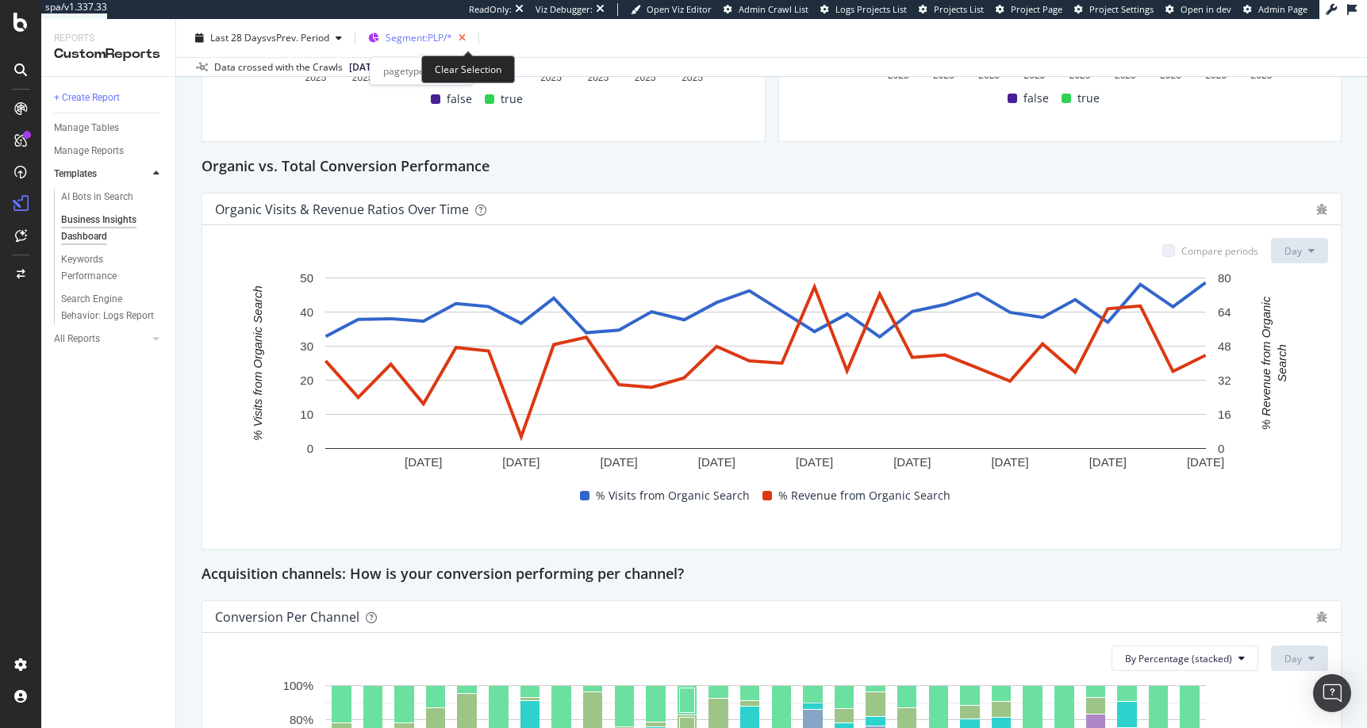
click at [468, 38] on icon "button" at bounding box center [462, 38] width 20 height 22
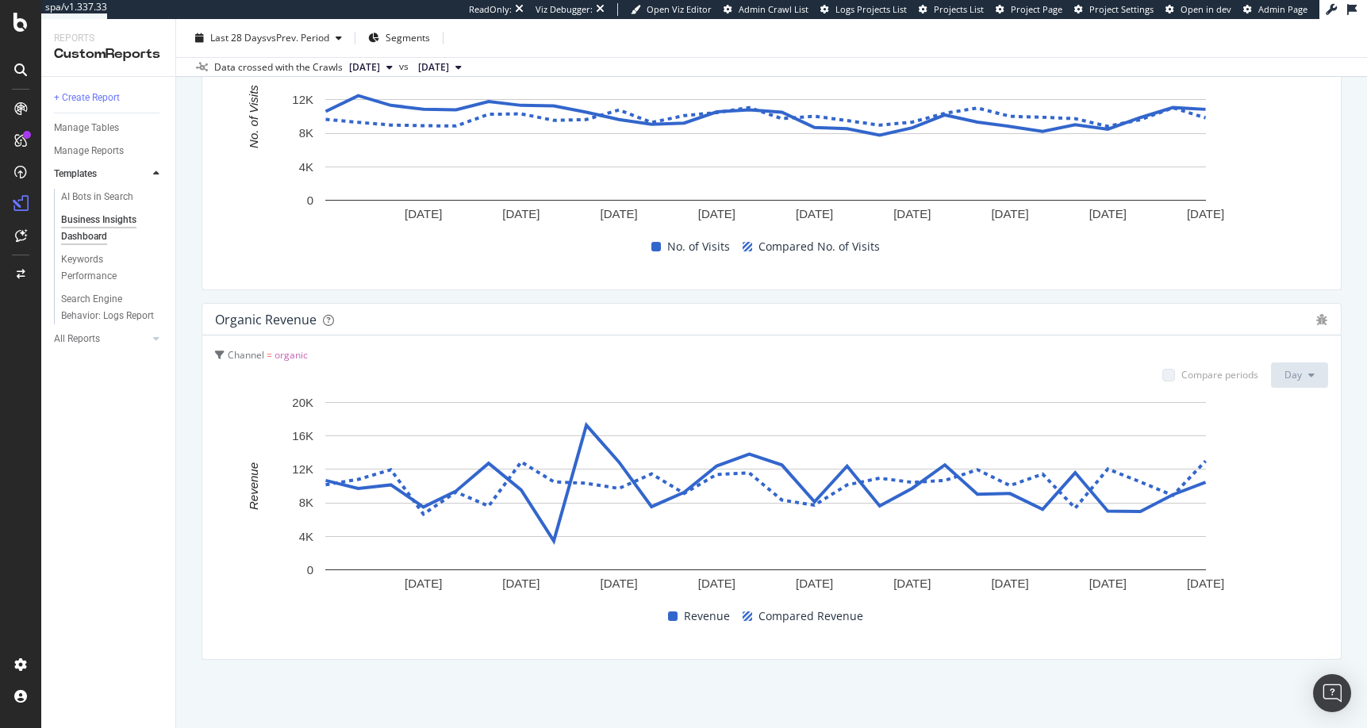
scroll to position [1662, 0]
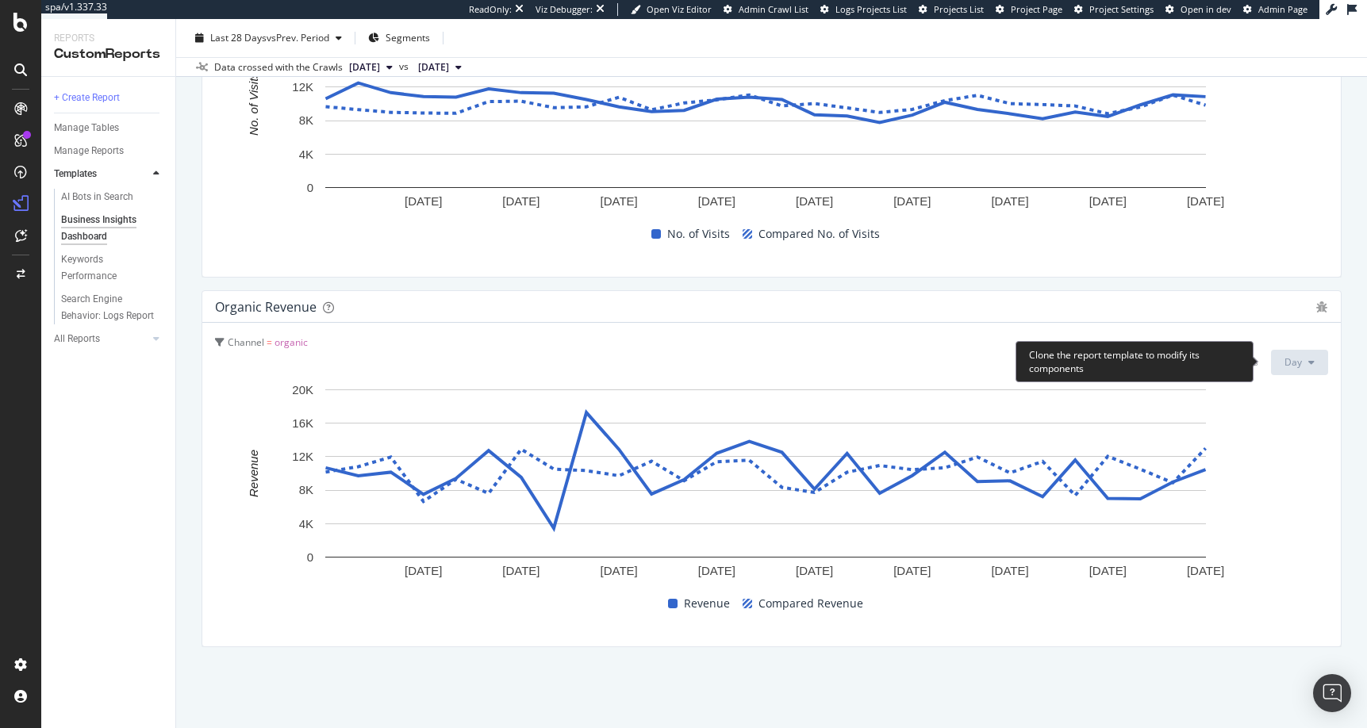
click at [782, 362] on icon at bounding box center [1311, 363] width 6 height 10
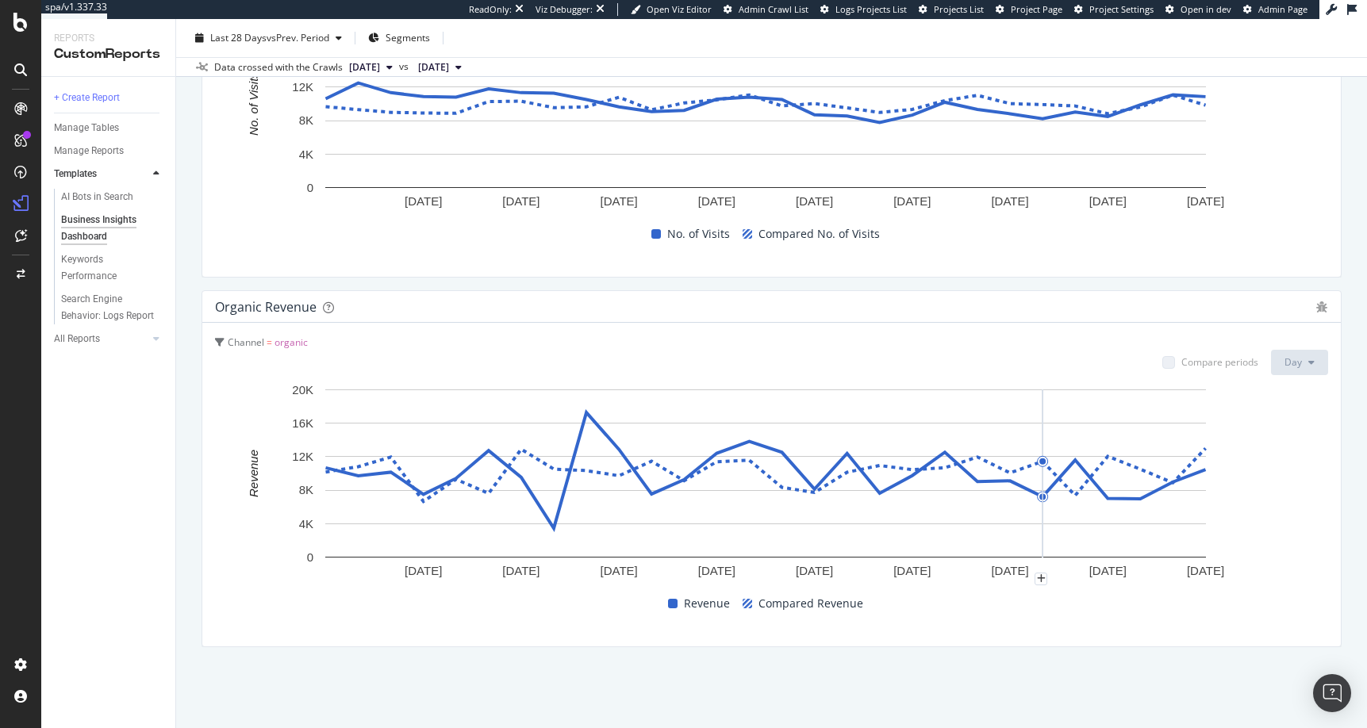
click at [782, 360] on div "Channel = organic Compare periods Day" at bounding box center [771, 355] width 1113 height 39
click at [296, 344] on span "organic" at bounding box center [290, 342] width 33 height 13
click at [221, 341] on icon at bounding box center [220, 343] width 10 height 10
click at [339, 336] on div "Channel = organic" at bounding box center [771, 342] width 1113 height 13
click at [362, 341] on div "Channel = organic" at bounding box center [771, 342] width 1113 height 13
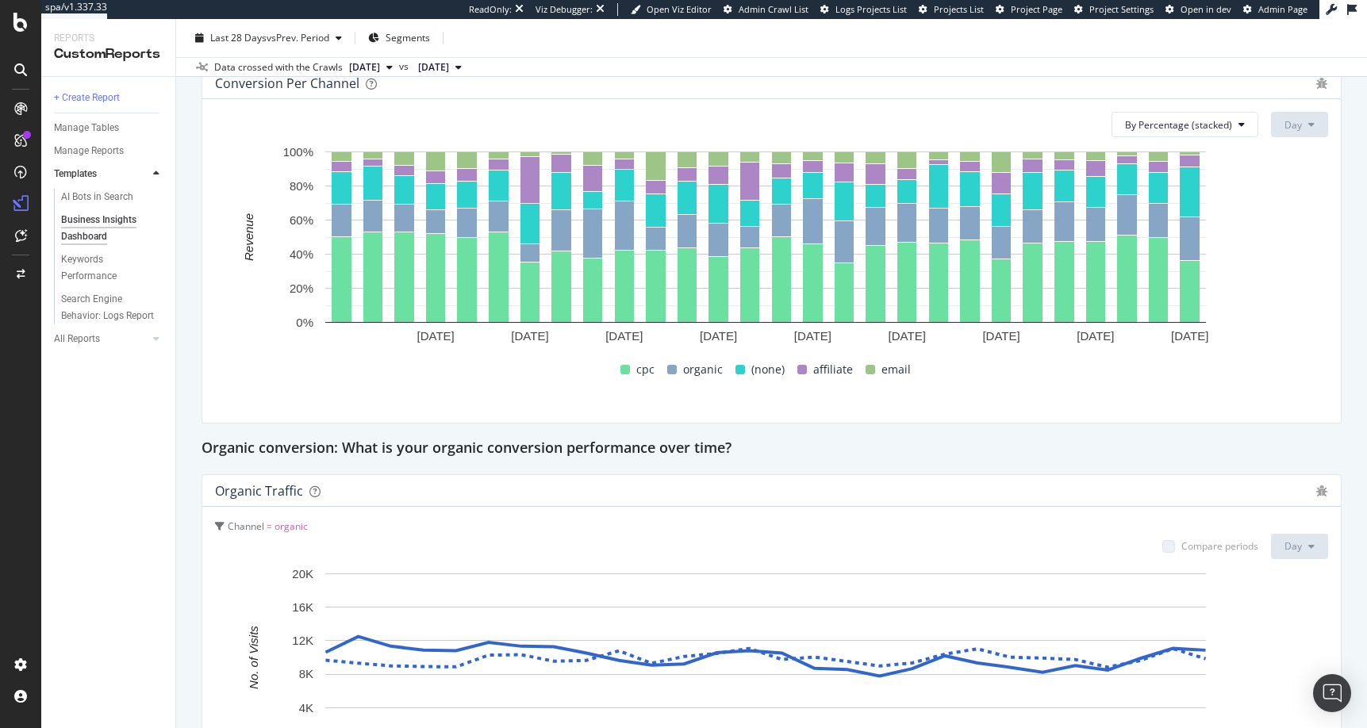
scroll to position [1107, 0]
click at [67, 150] on div "Manage Reports" at bounding box center [89, 151] width 70 height 17
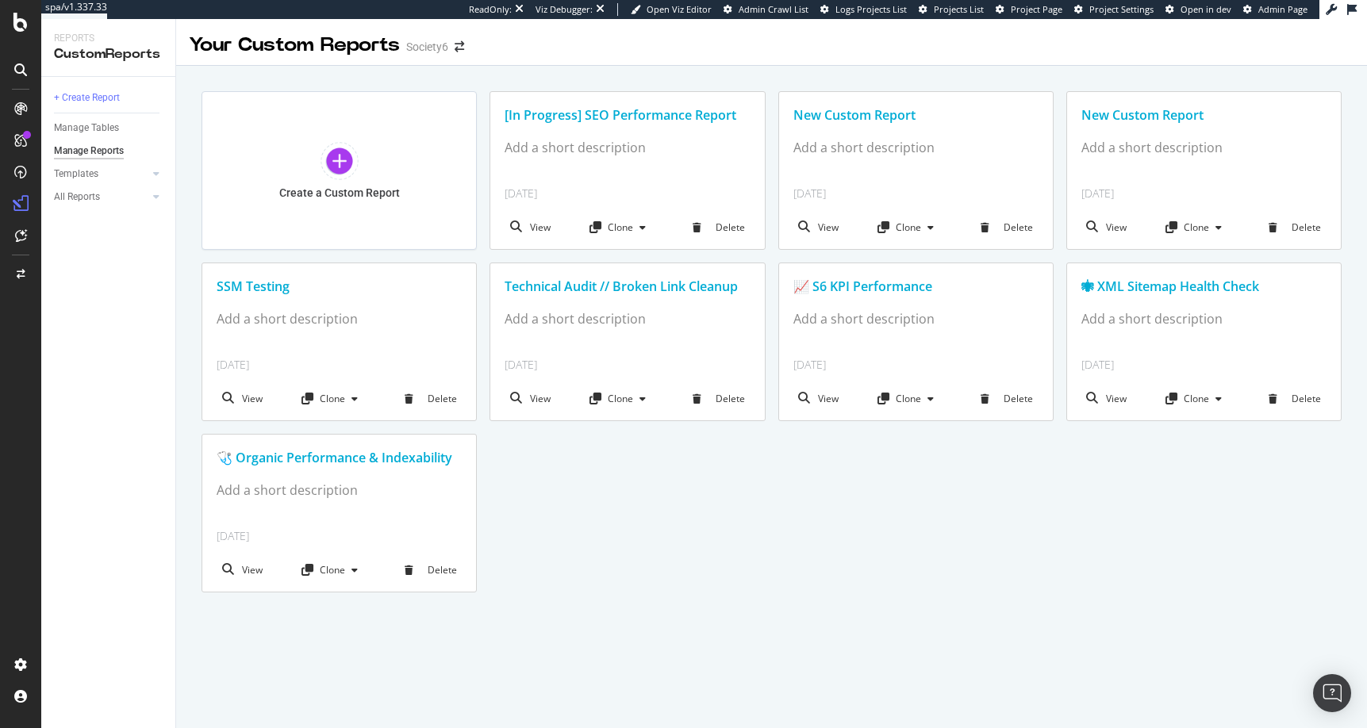
click at [17, 65] on icon at bounding box center [20, 69] width 13 height 13
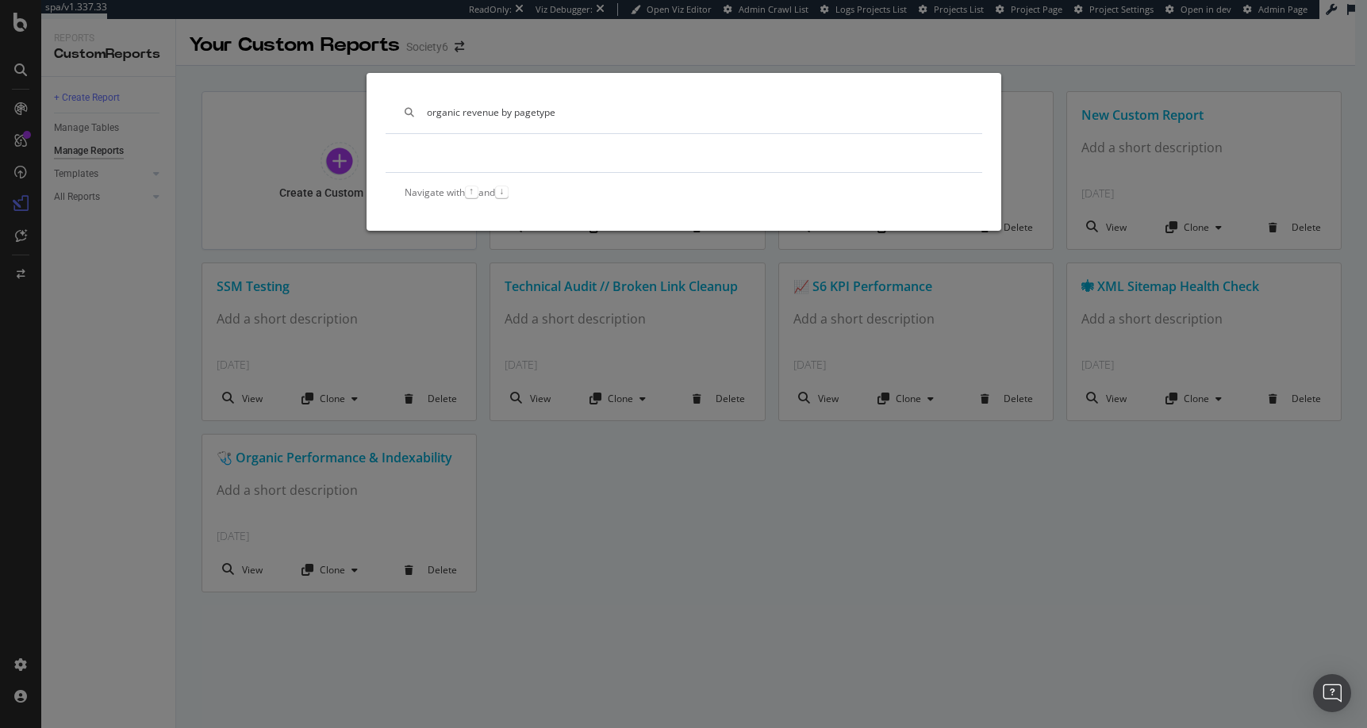
type input "organic revenue by pagetype"
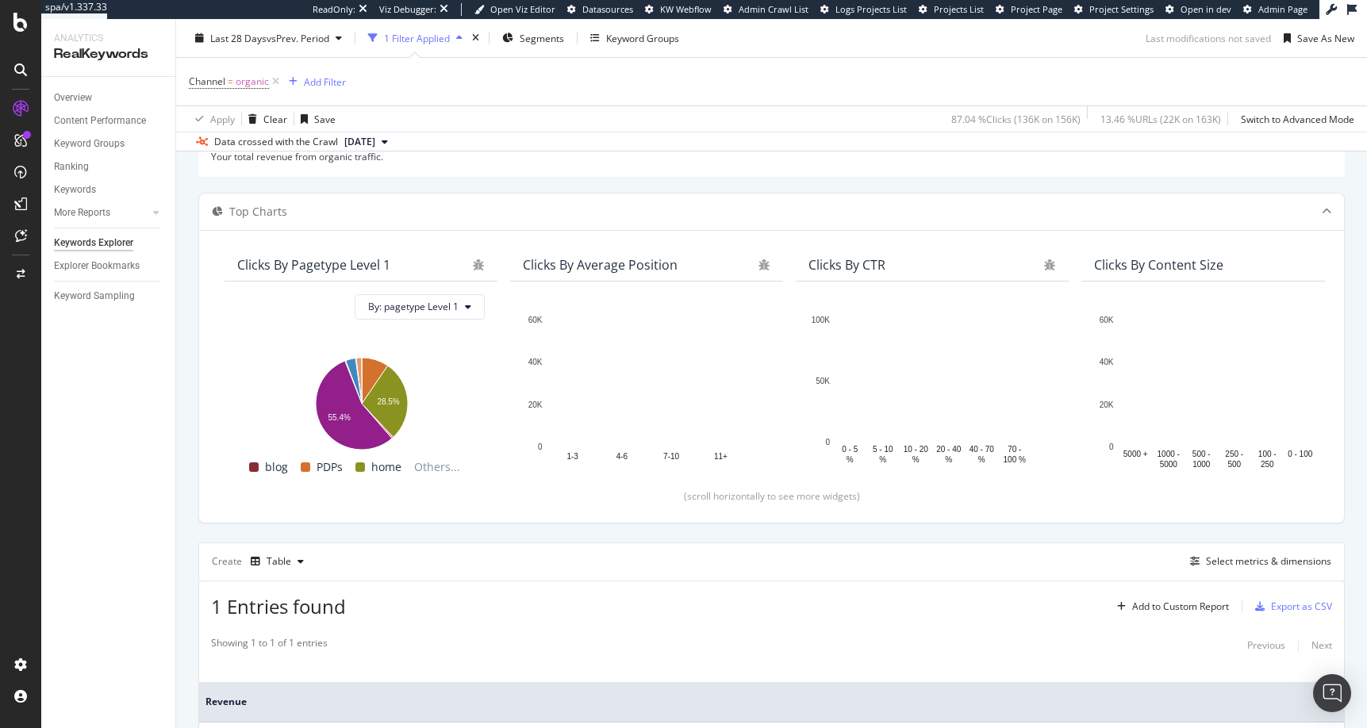
scroll to position [109, 0]
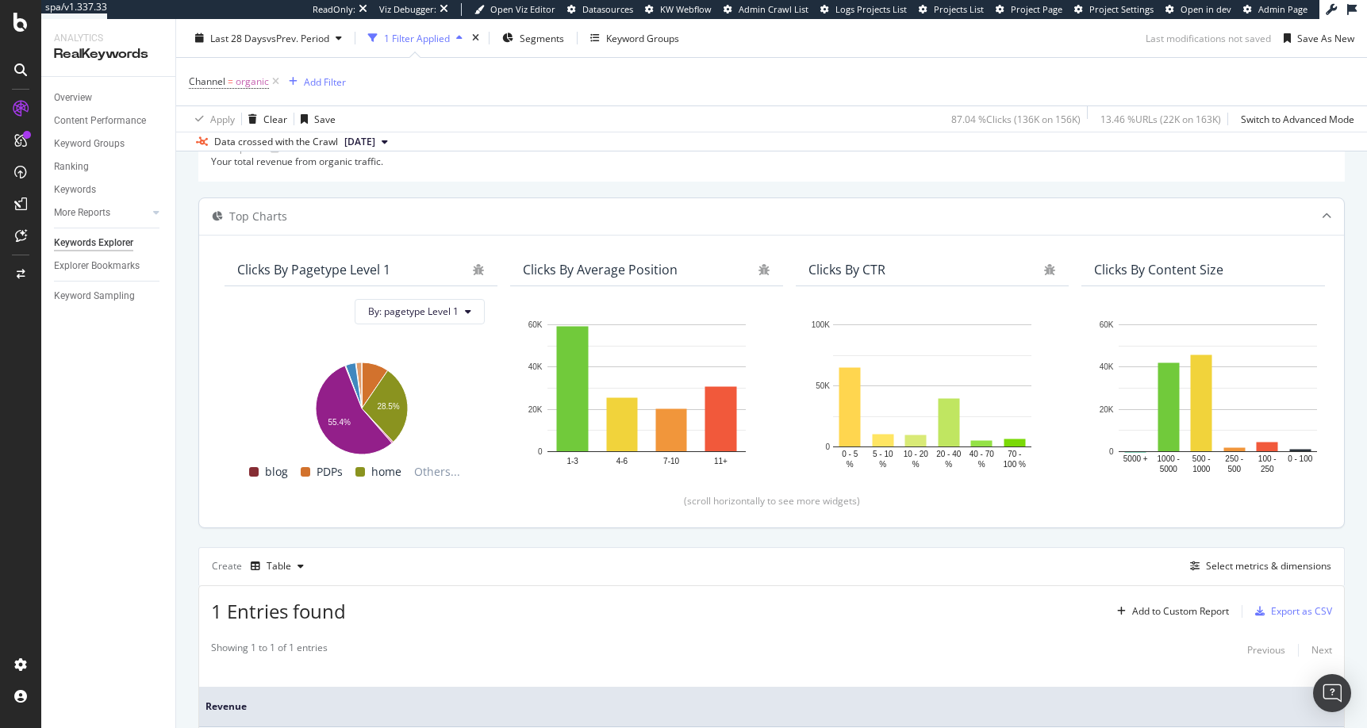
click at [268, 217] on div "Top Charts" at bounding box center [258, 217] width 58 height 16
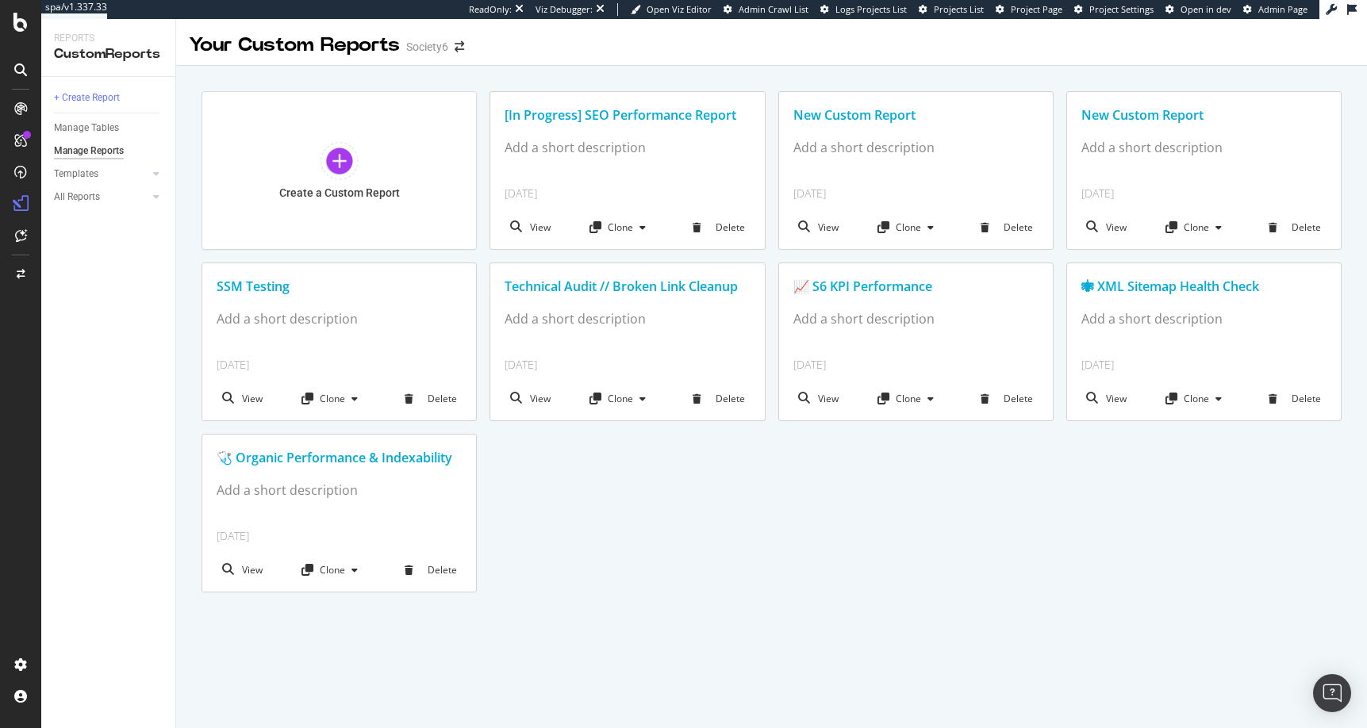
click at [17, 66] on icon at bounding box center [20, 69] width 13 height 13
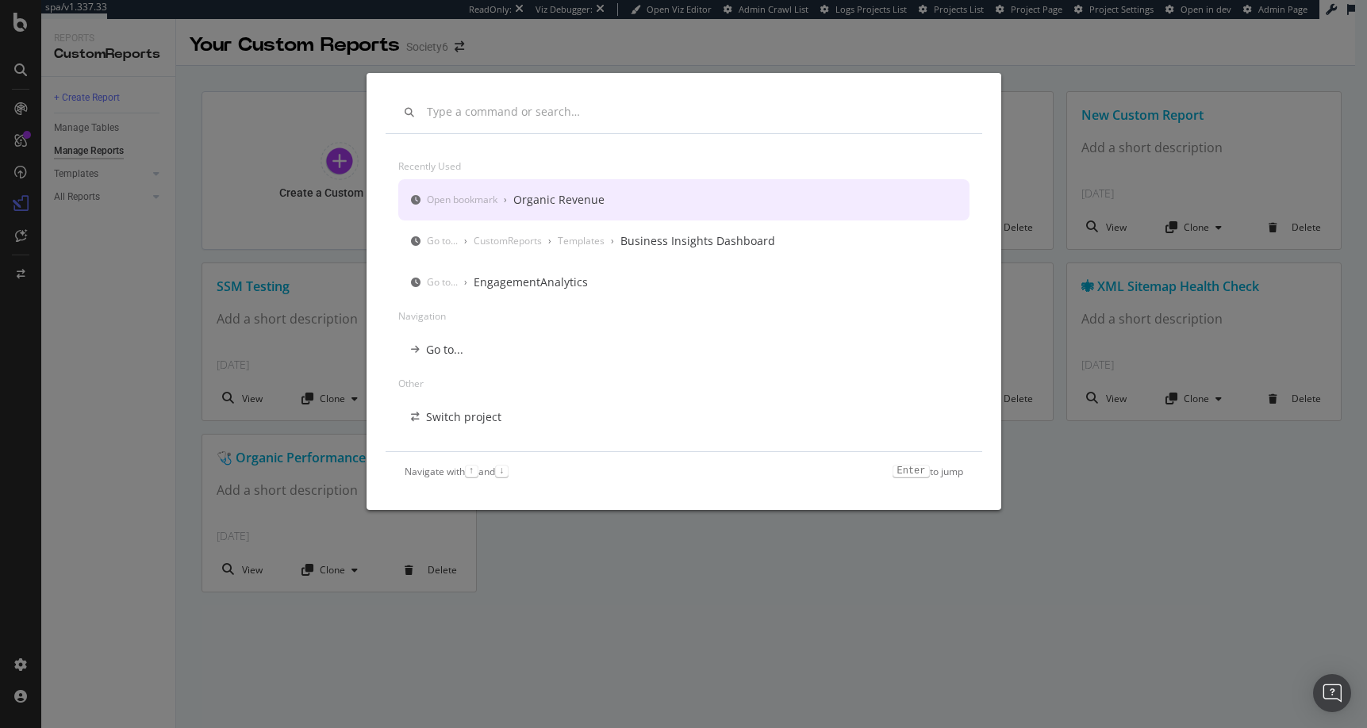
click at [532, 200] on div "Organic Revenue" at bounding box center [558, 200] width 91 height 16
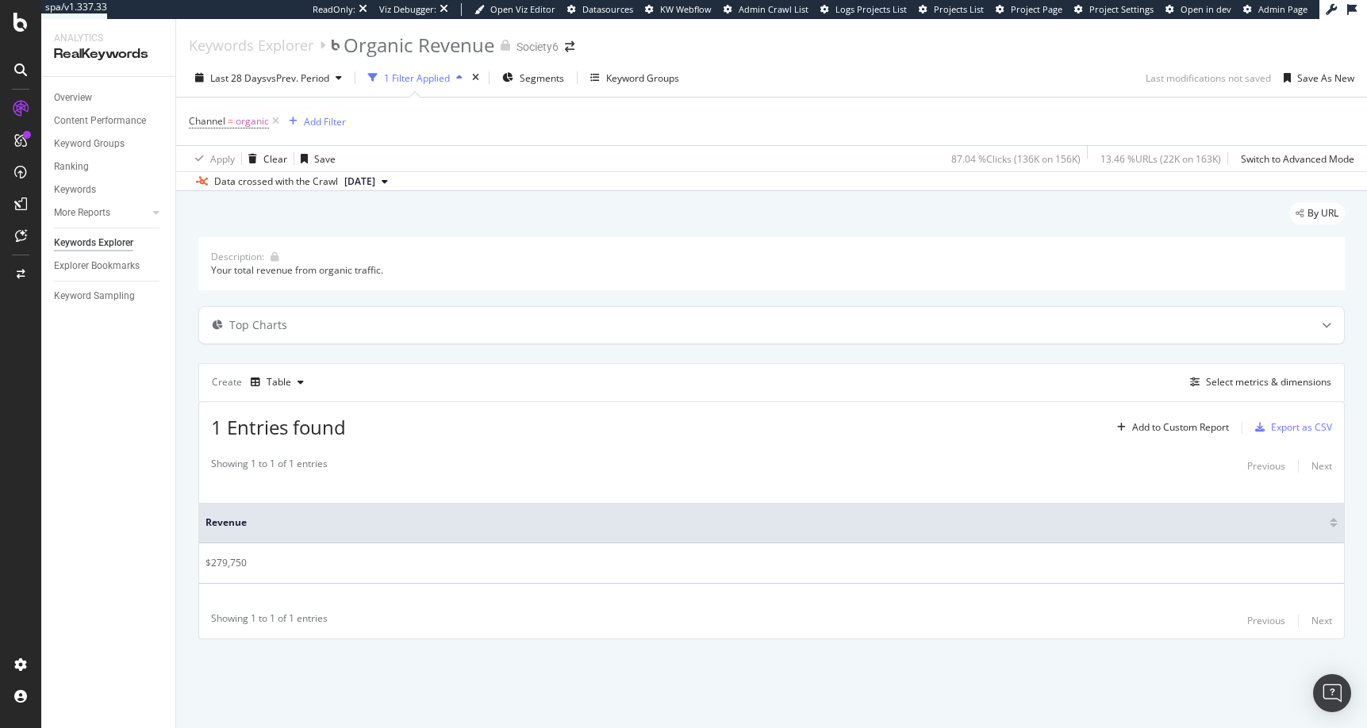
click at [18, 67] on icon at bounding box center [20, 69] width 13 height 13
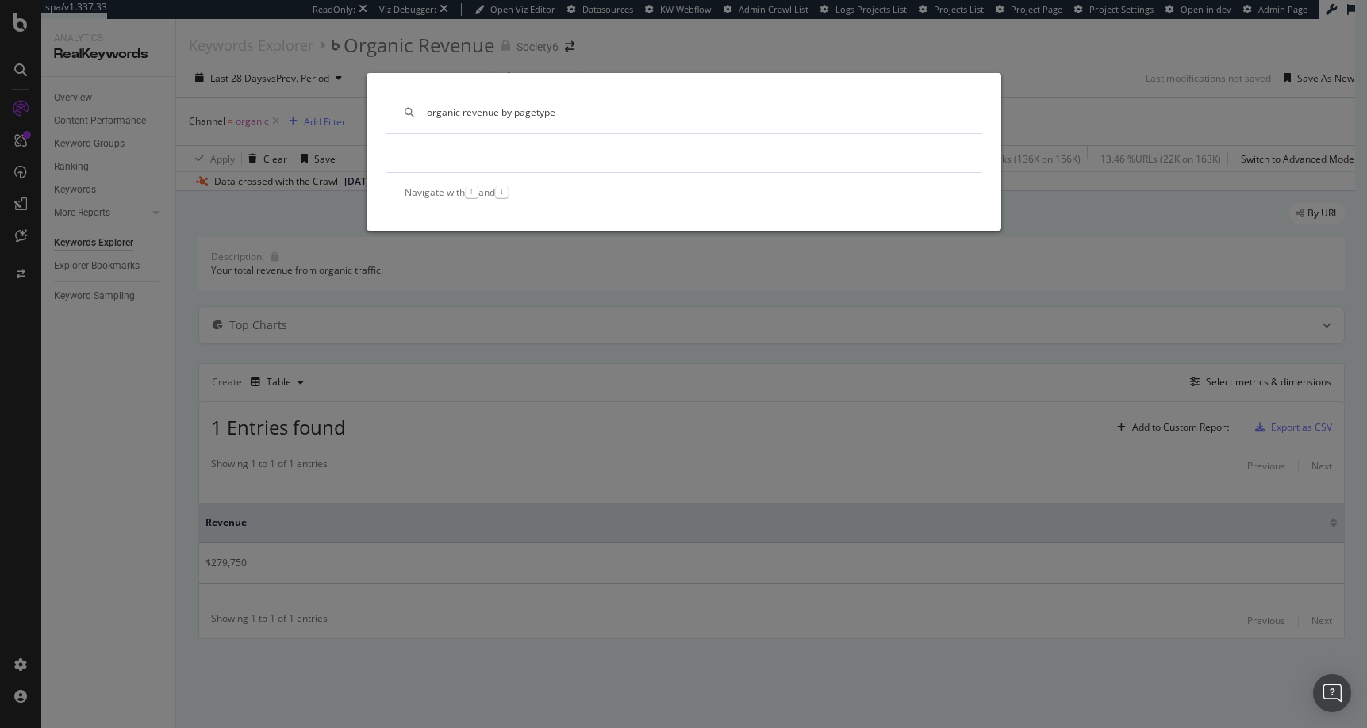
type input "organic revenue by pagetype"
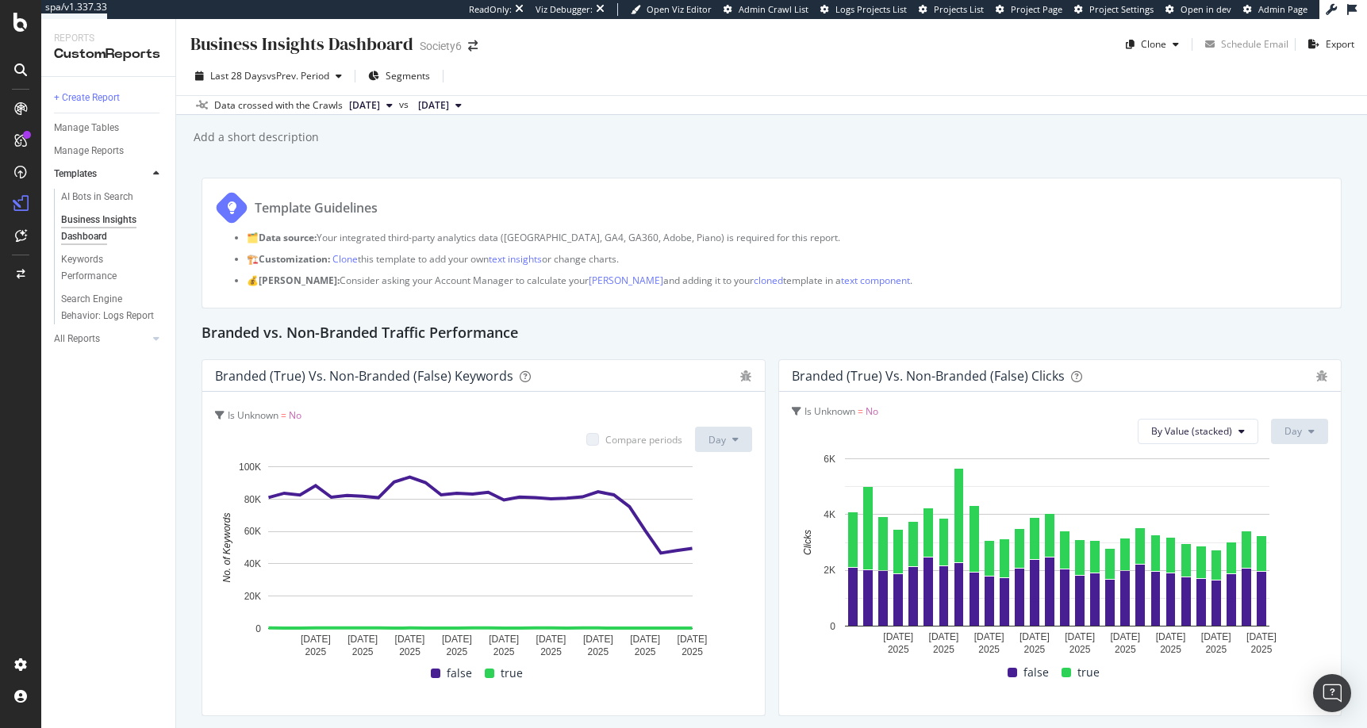
click at [20, 67] on icon at bounding box center [20, 69] width 13 height 13
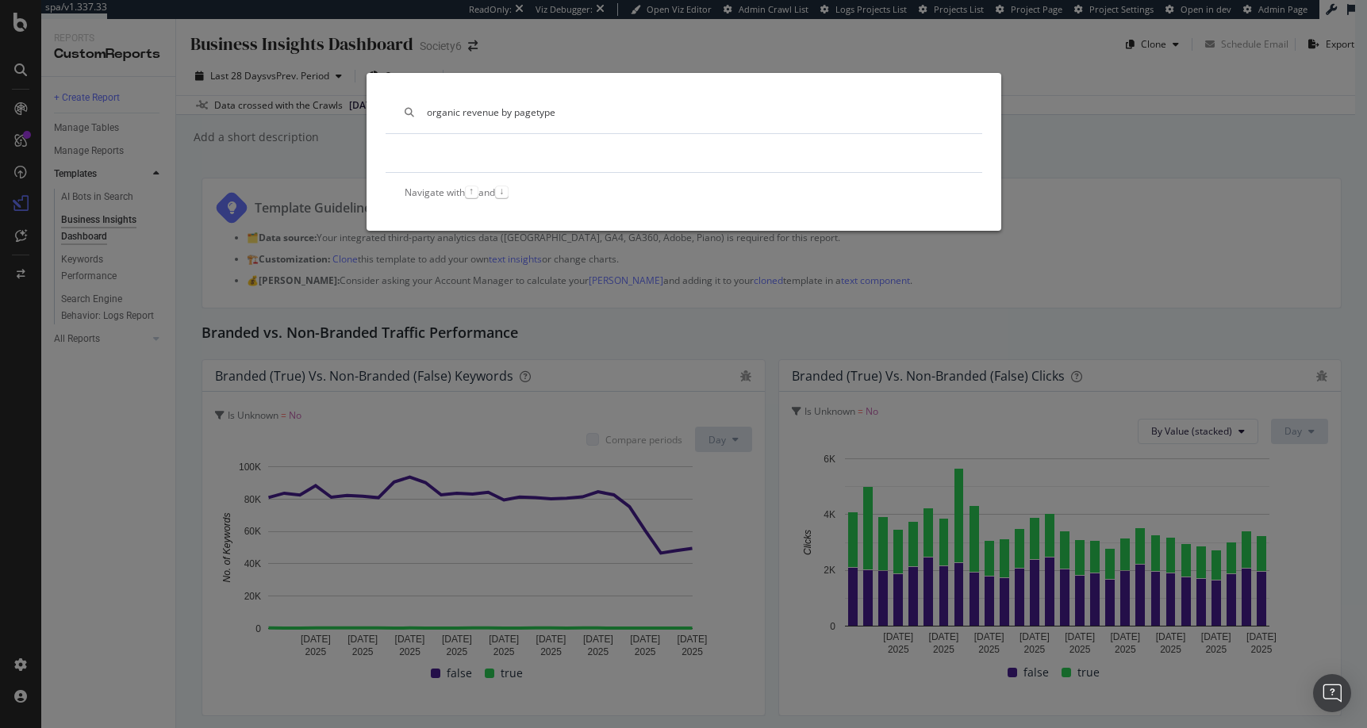
type input "organic revenue by pagetype"
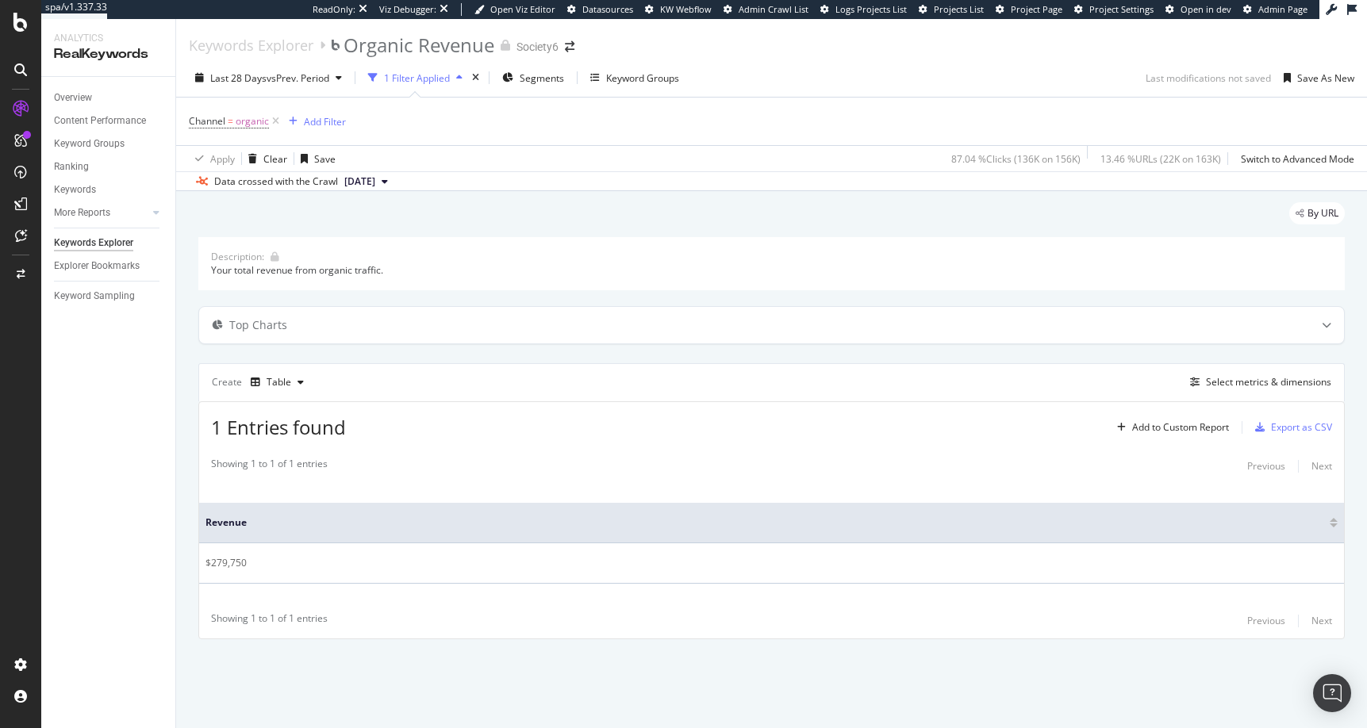
click at [463, 76] on icon "button" at bounding box center [459, 78] width 6 height 10
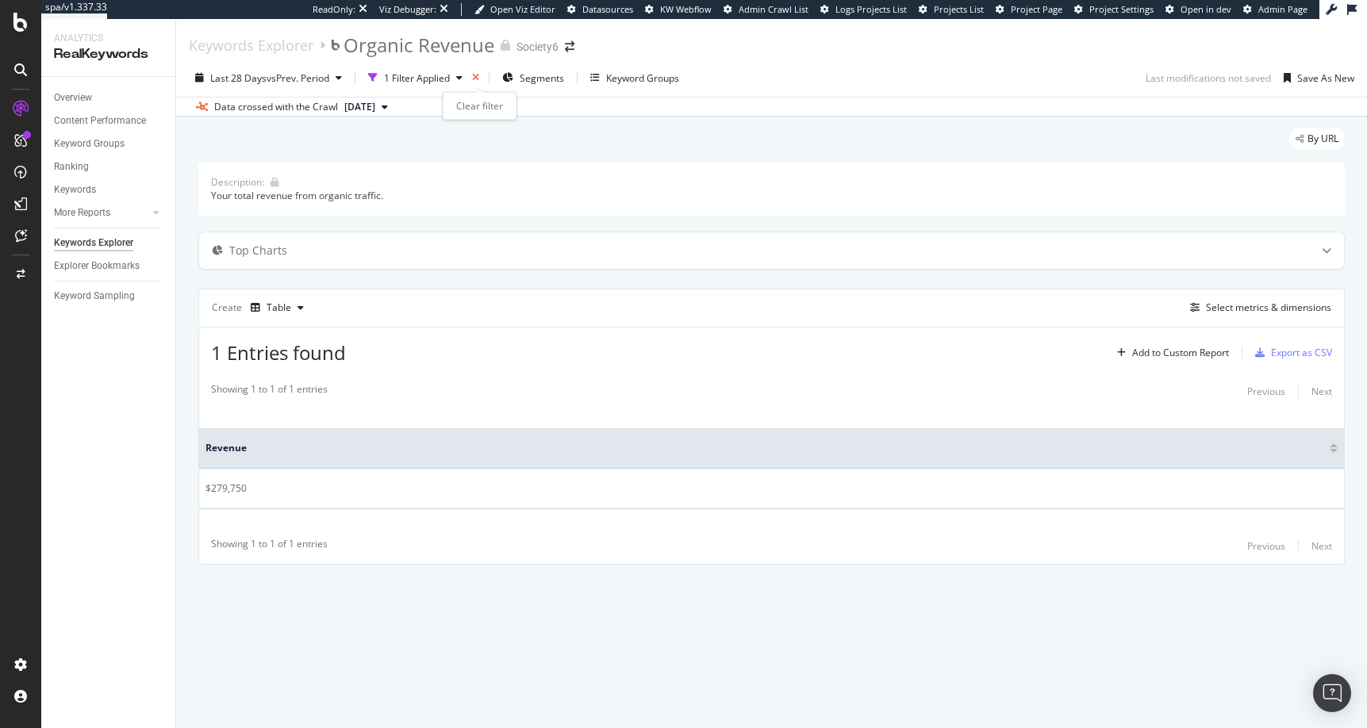
click at [479, 75] on icon "times" at bounding box center [475, 78] width 7 height 10
click at [782, 306] on div "Select metrics & dimensions" at bounding box center [1268, 307] width 125 height 13
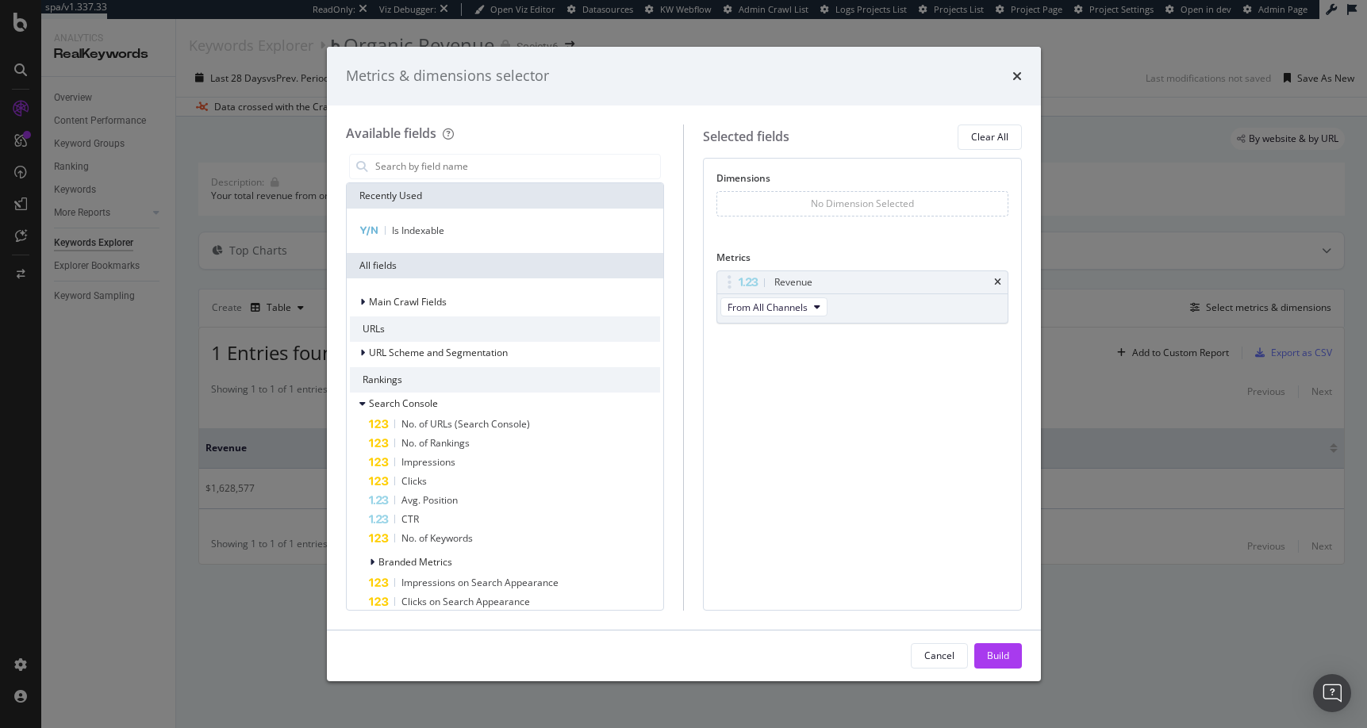
click at [782, 202] on div "No Dimension Selected" at bounding box center [862, 203] width 292 height 25
click at [782, 203] on div "No Dimension Selected" at bounding box center [862, 203] width 103 height 13
click at [774, 209] on div "No Dimension Selected" at bounding box center [862, 203] width 292 height 25
click at [426, 166] on input "modal" at bounding box center [517, 167] width 287 height 24
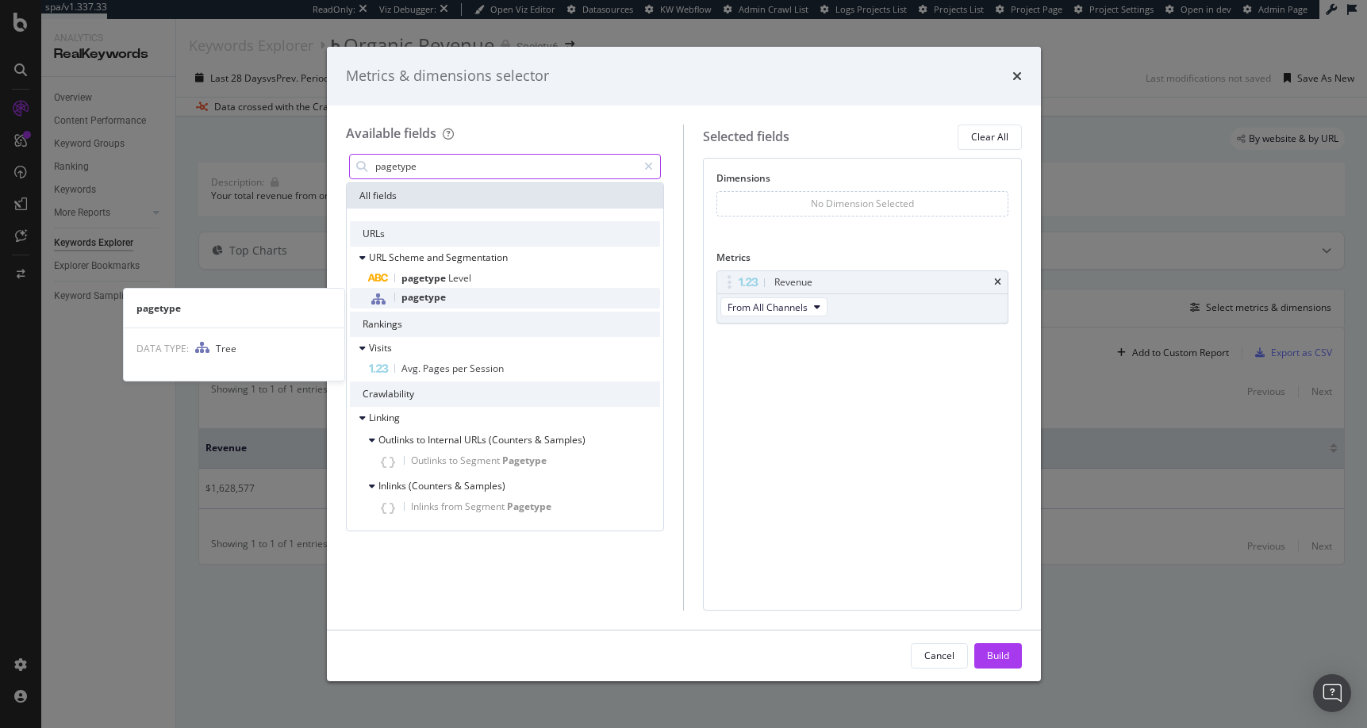
type input "pagetype"
click at [422, 297] on span "pagetype" at bounding box center [423, 296] width 44 height 13
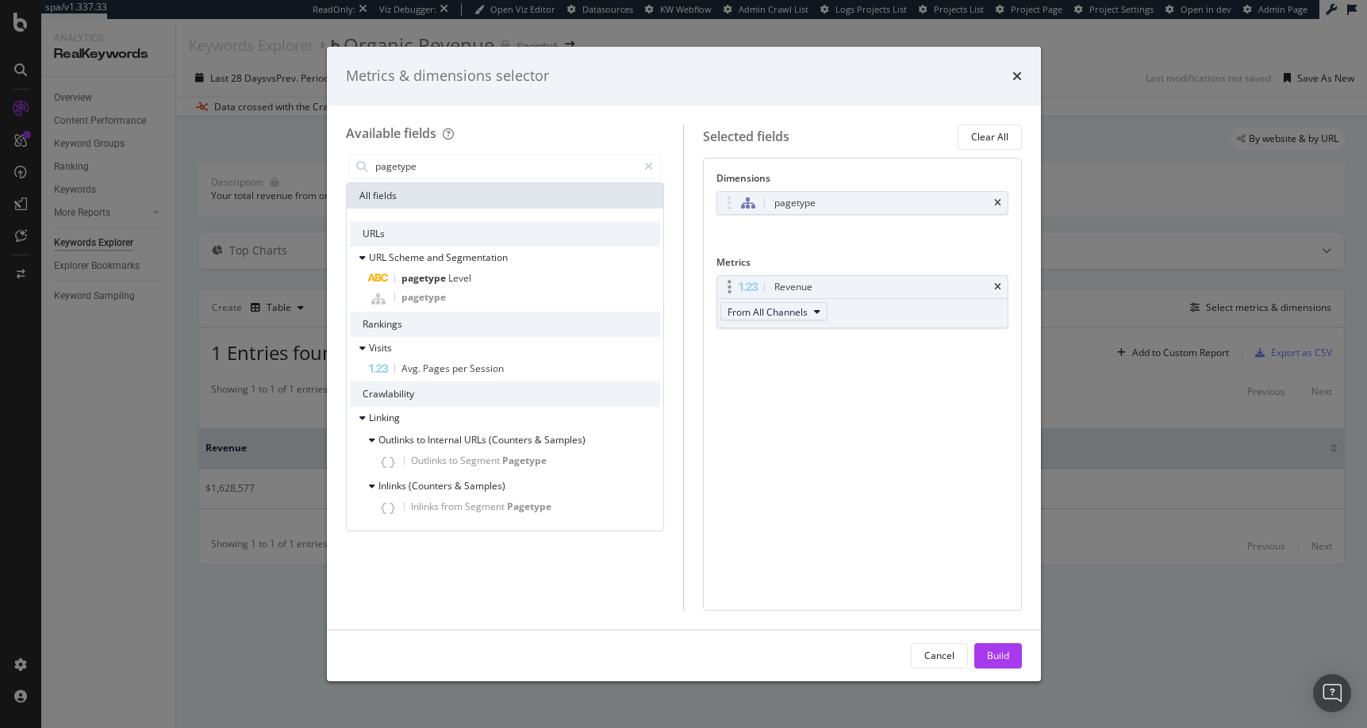
click at [782, 310] on icon "modal" at bounding box center [817, 312] width 6 height 10
click at [757, 343] on span "Organic" at bounding box center [775, 340] width 83 height 14
click at [782, 654] on div "Build" at bounding box center [998, 655] width 22 height 13
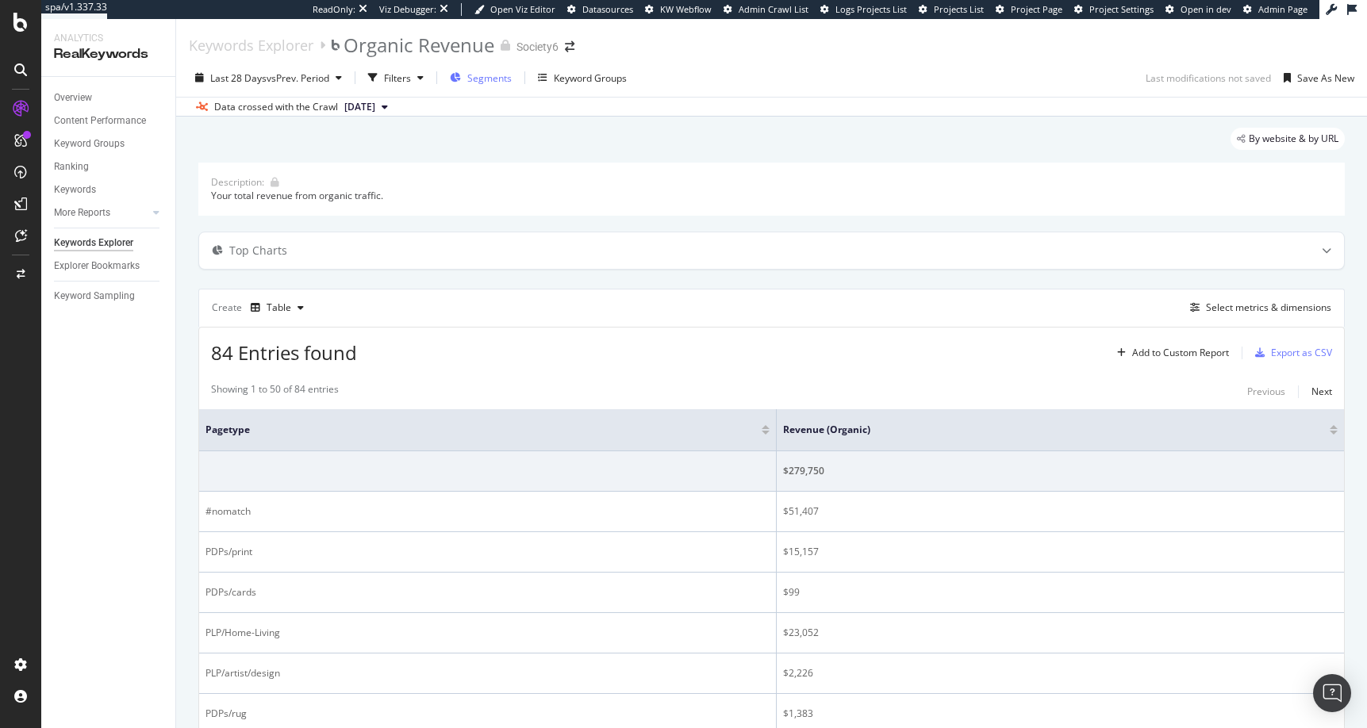
click at [496, 77] on span "Segments" at bounding box center [489, 77] width 44 height 13
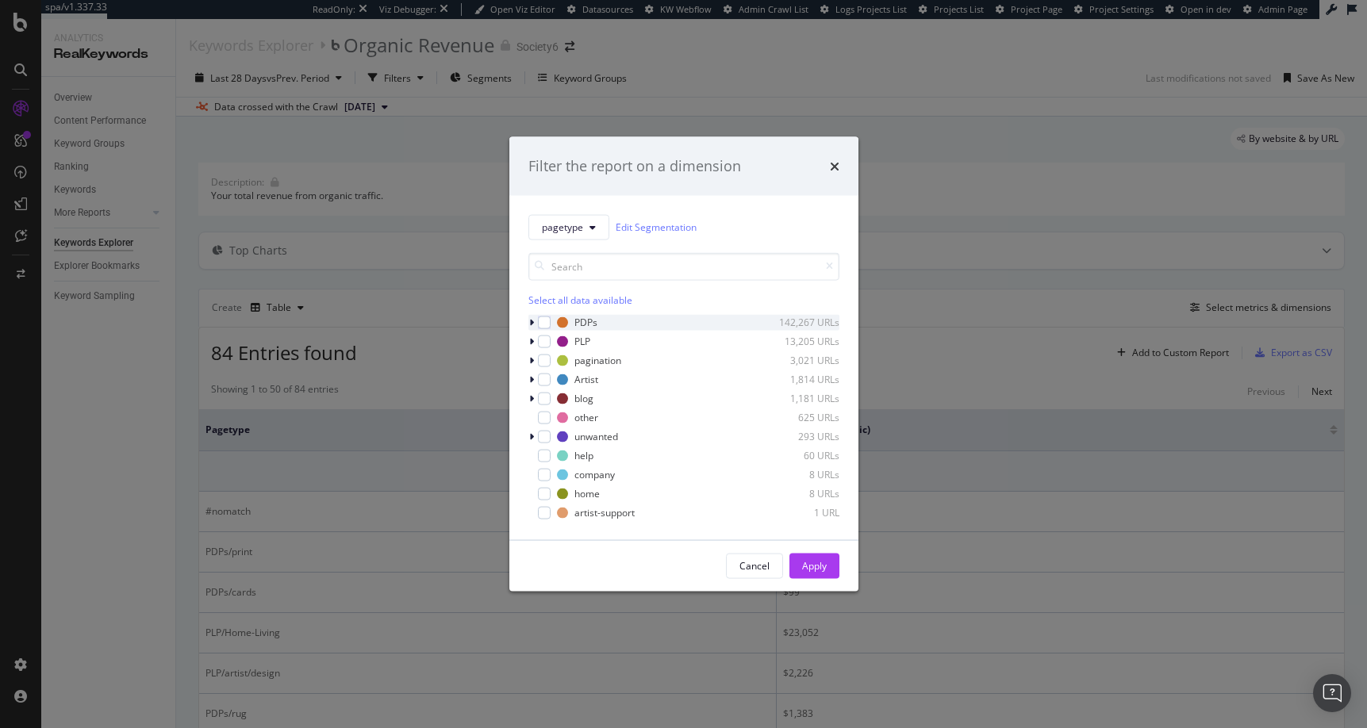
click at [532, 321] on icon "modal" at bounding box center [531, 322] width 5 height 10
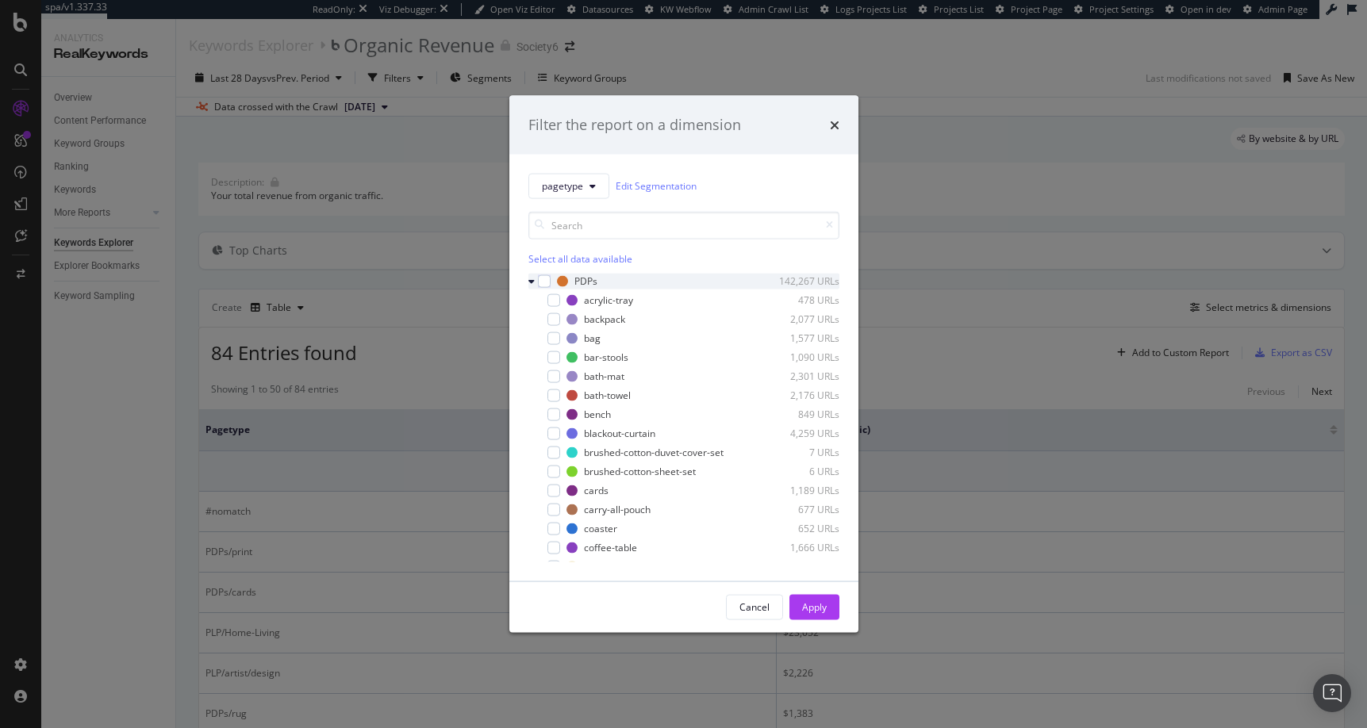
click at [531, 282] on icon "modal" at bounding box center [531, 281] width 6 height 10
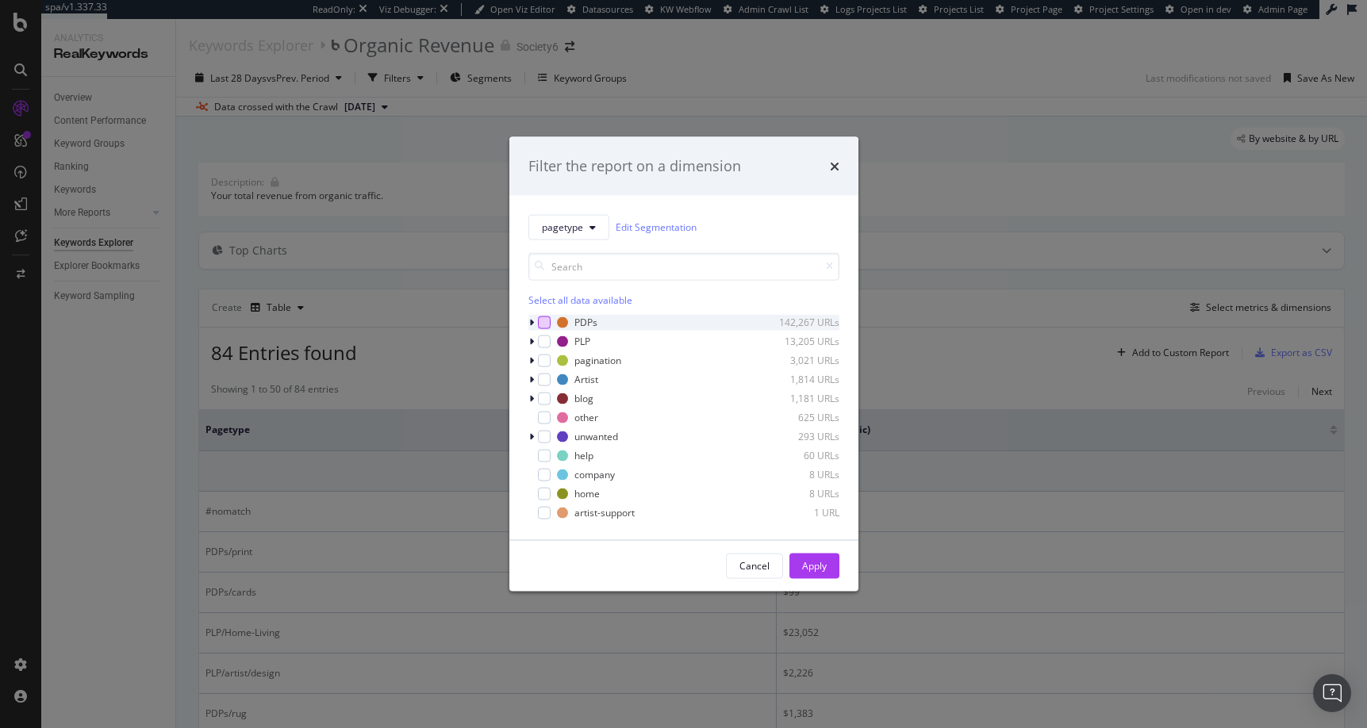
click at [544, 321] on div "modal" at bounding box center [544, 322] width 13 height 13
click at [545, 337] on div "modal" at bounding box center [544, 341] width 13 height 13
click at [782, 567] on div "Apply" at bounding box center [814, 565] width 25 height 13
